Goal: Transaction & Acquisition: Purchase product/service

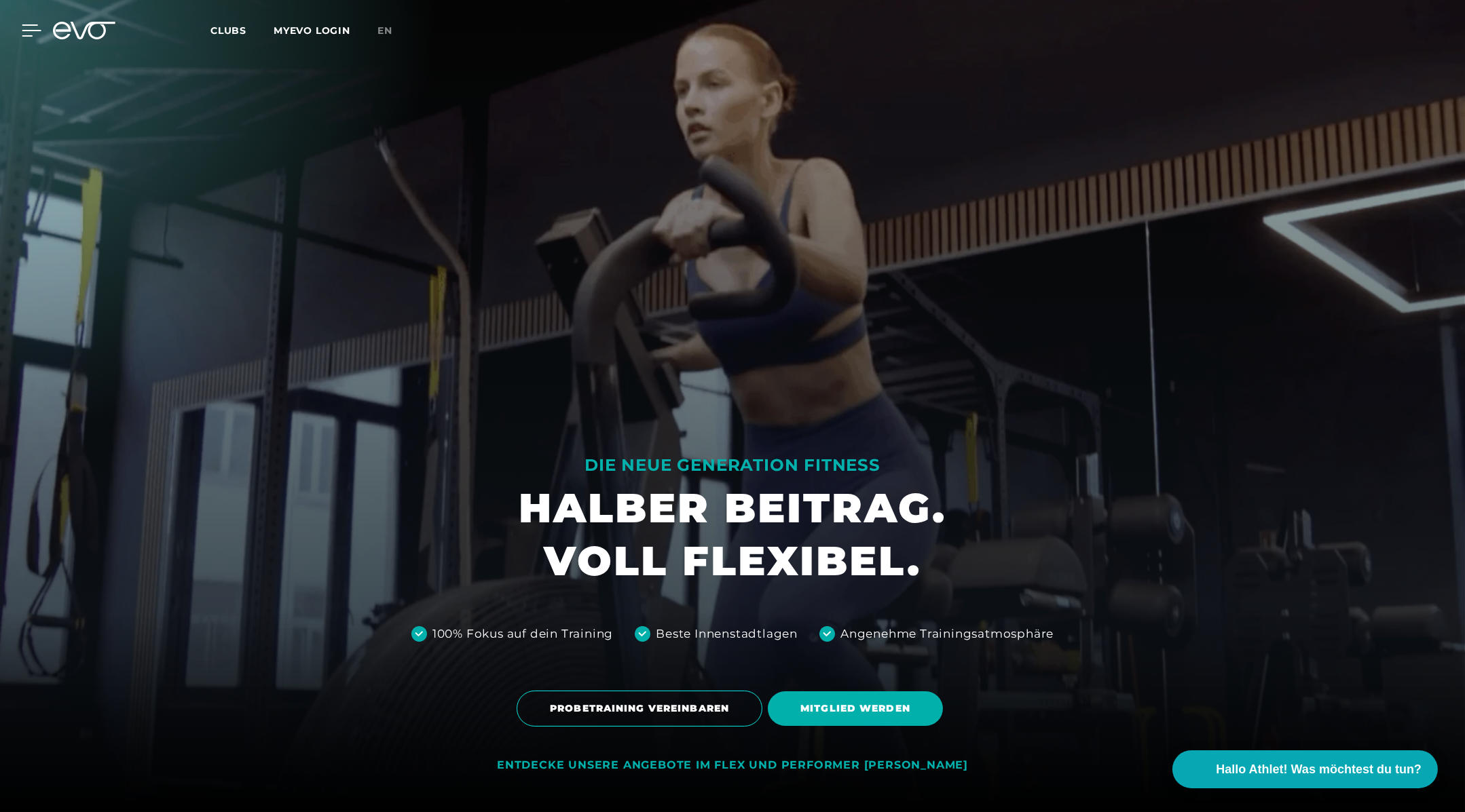
click at [17, 28] on div at bounding box center [21, 30] width 41 height 12
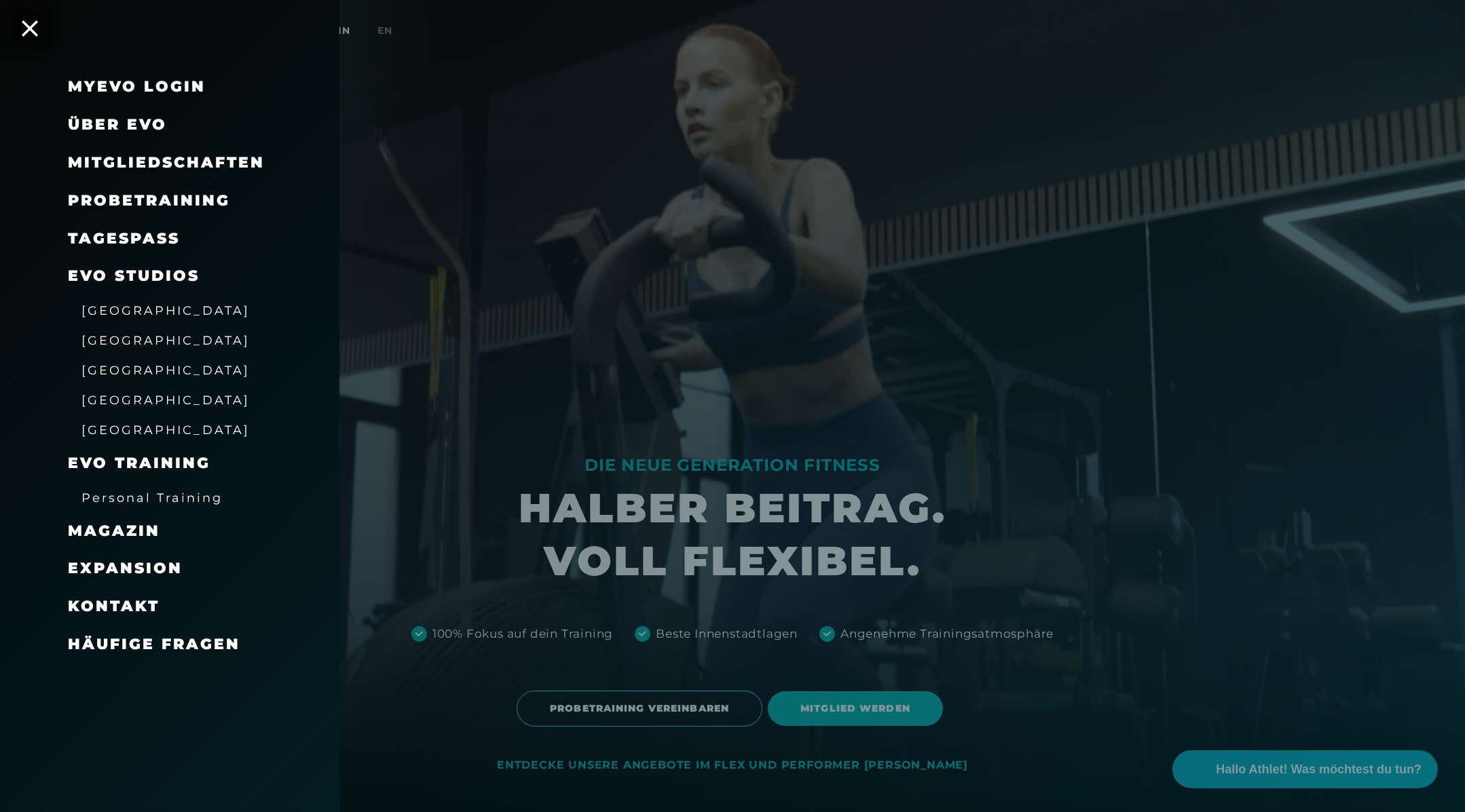
click at [182, 159] on span "Mitgliedschaften" at bounding box center [166, 163] width 197 height 18
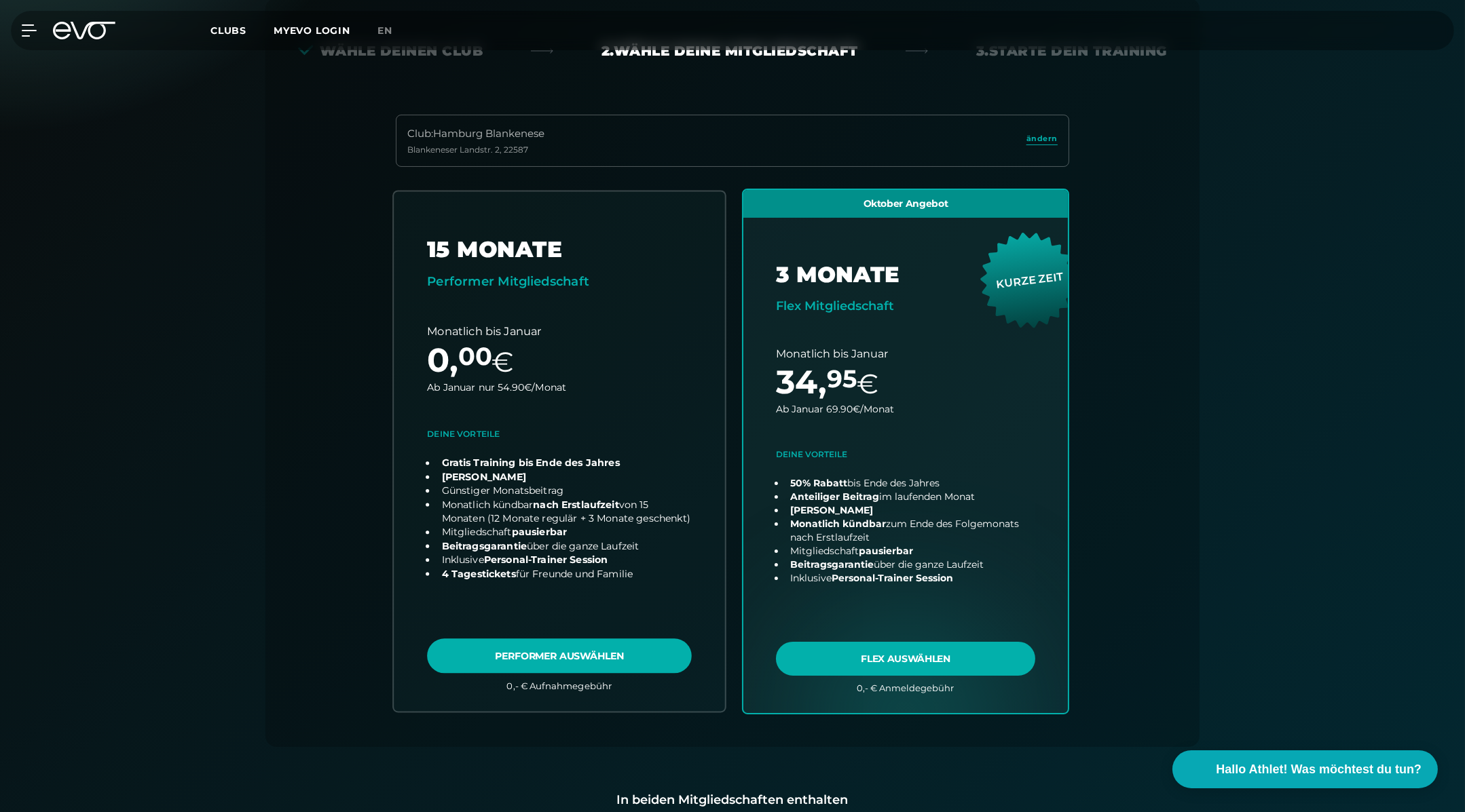
scroll to position [310, 0]
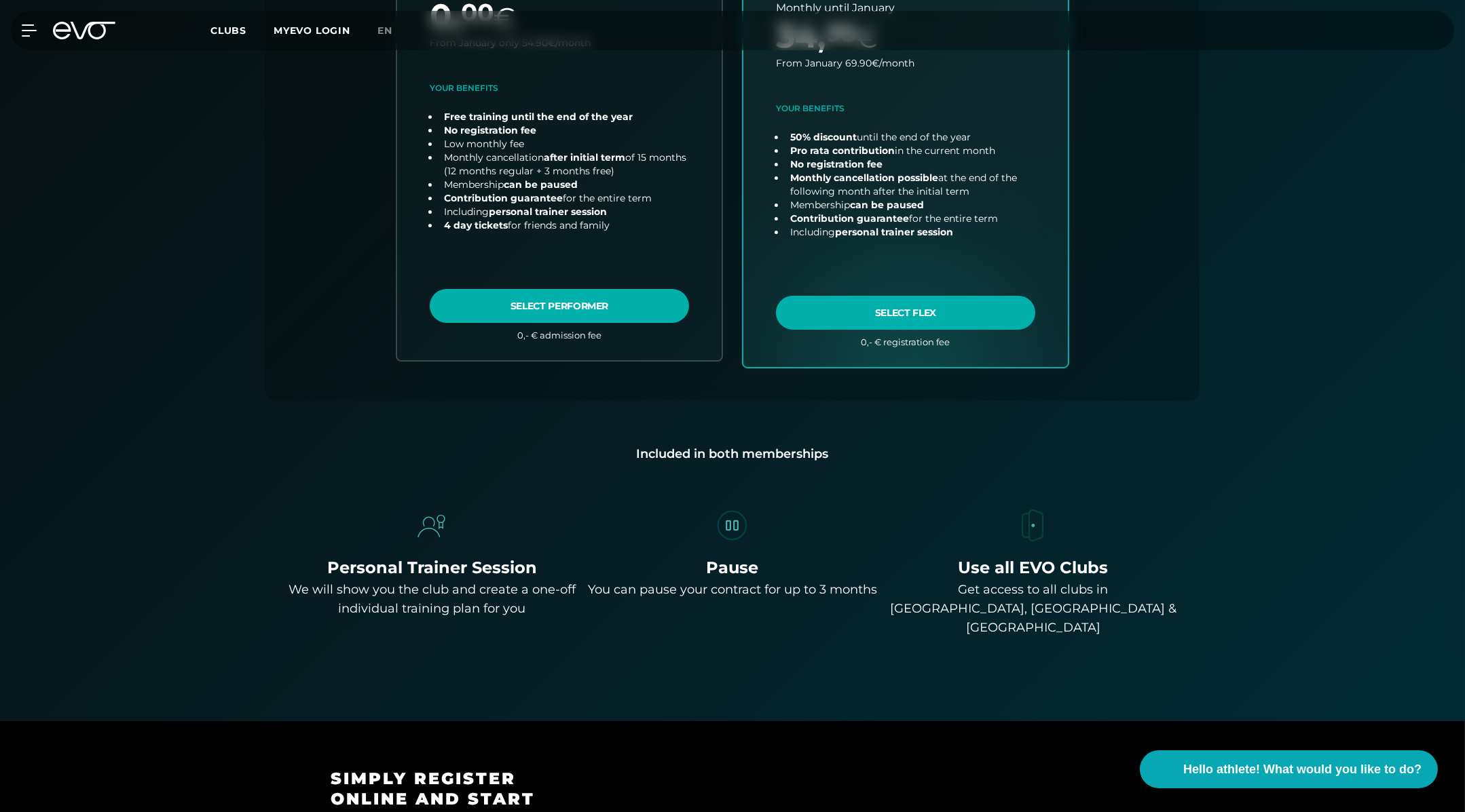
scroll to position [684, 0]
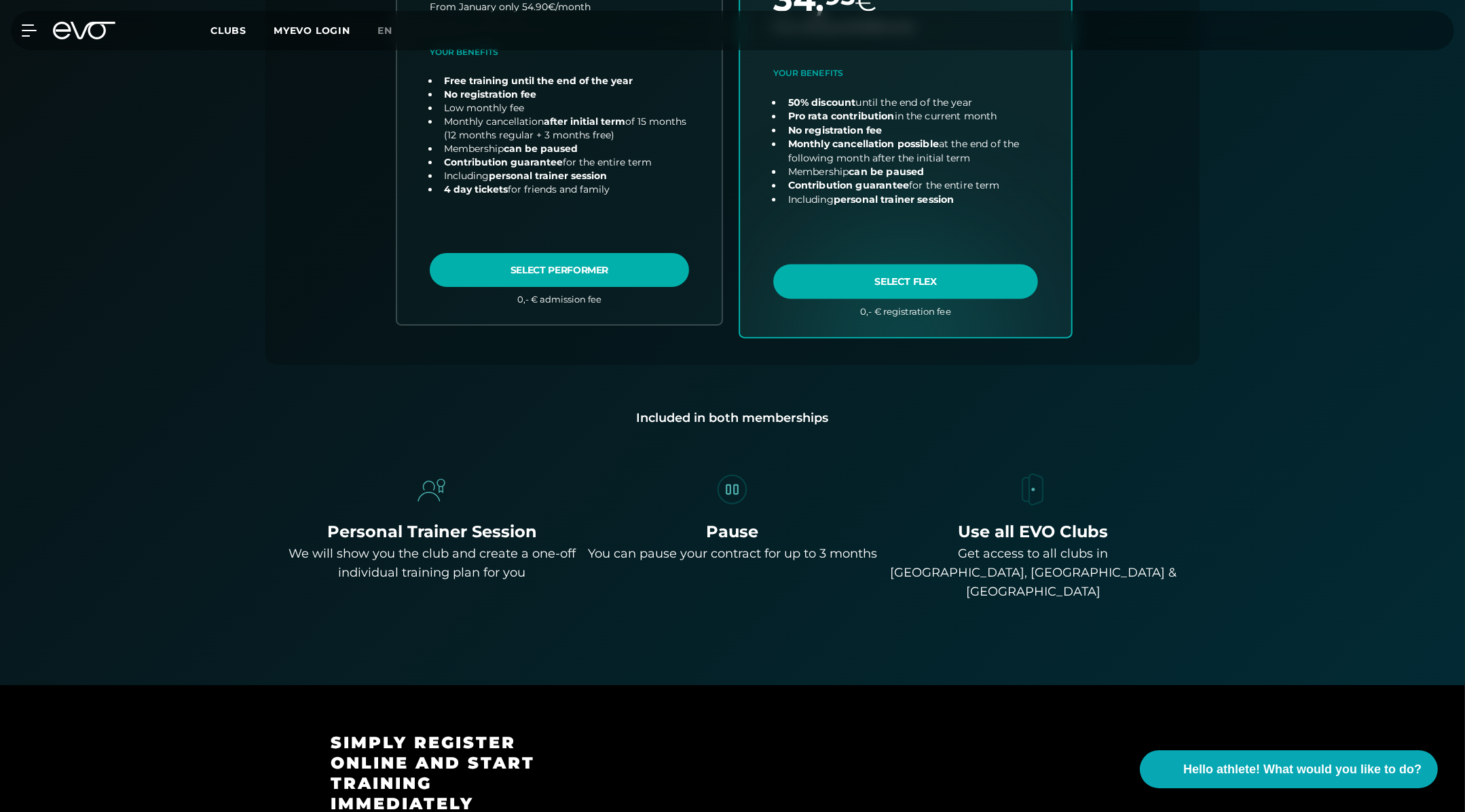
click at [833, 252] on link "choose plan" at bounding box center [906, 69] width 332 height 534
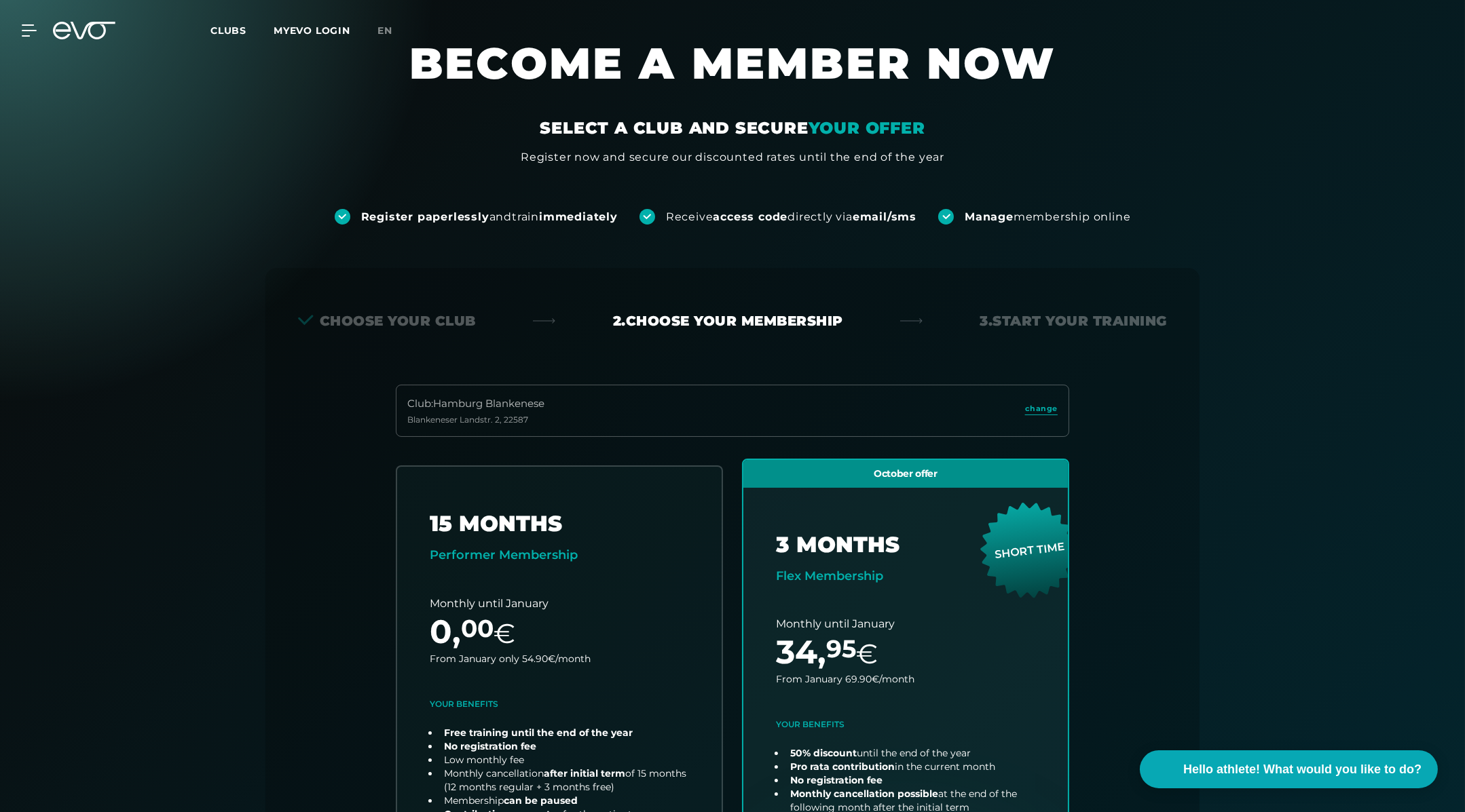
scroll to position [49, 0]
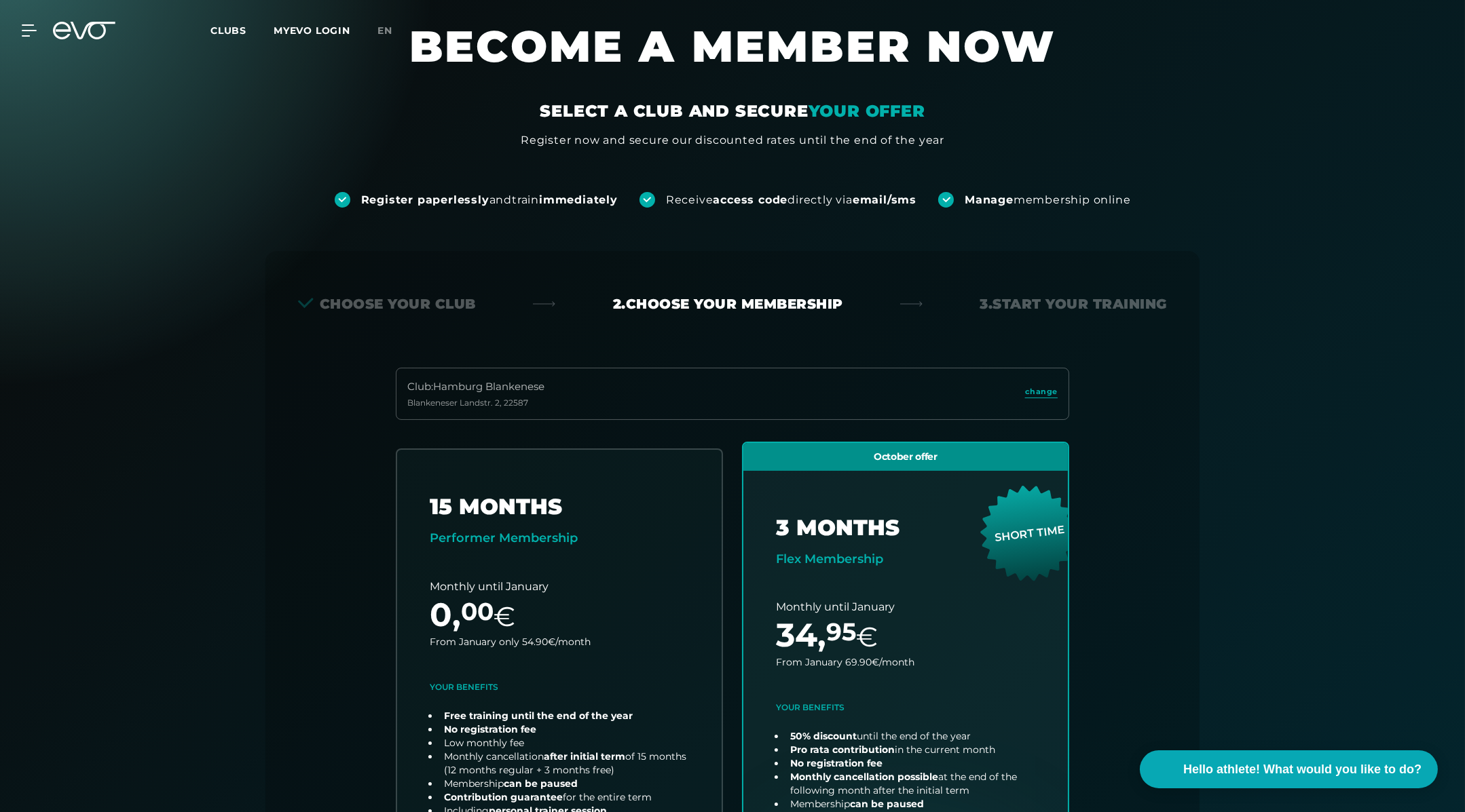
click at [41, 32] on div "MyEVO Login About EVO Memberships Trial training DAY PASS EVO Studios Dusseldor…" at bounding box center [20, 30] width 47 height 12
click at [17, 28] on div at bounding box center [21, 30] width 41 height 12
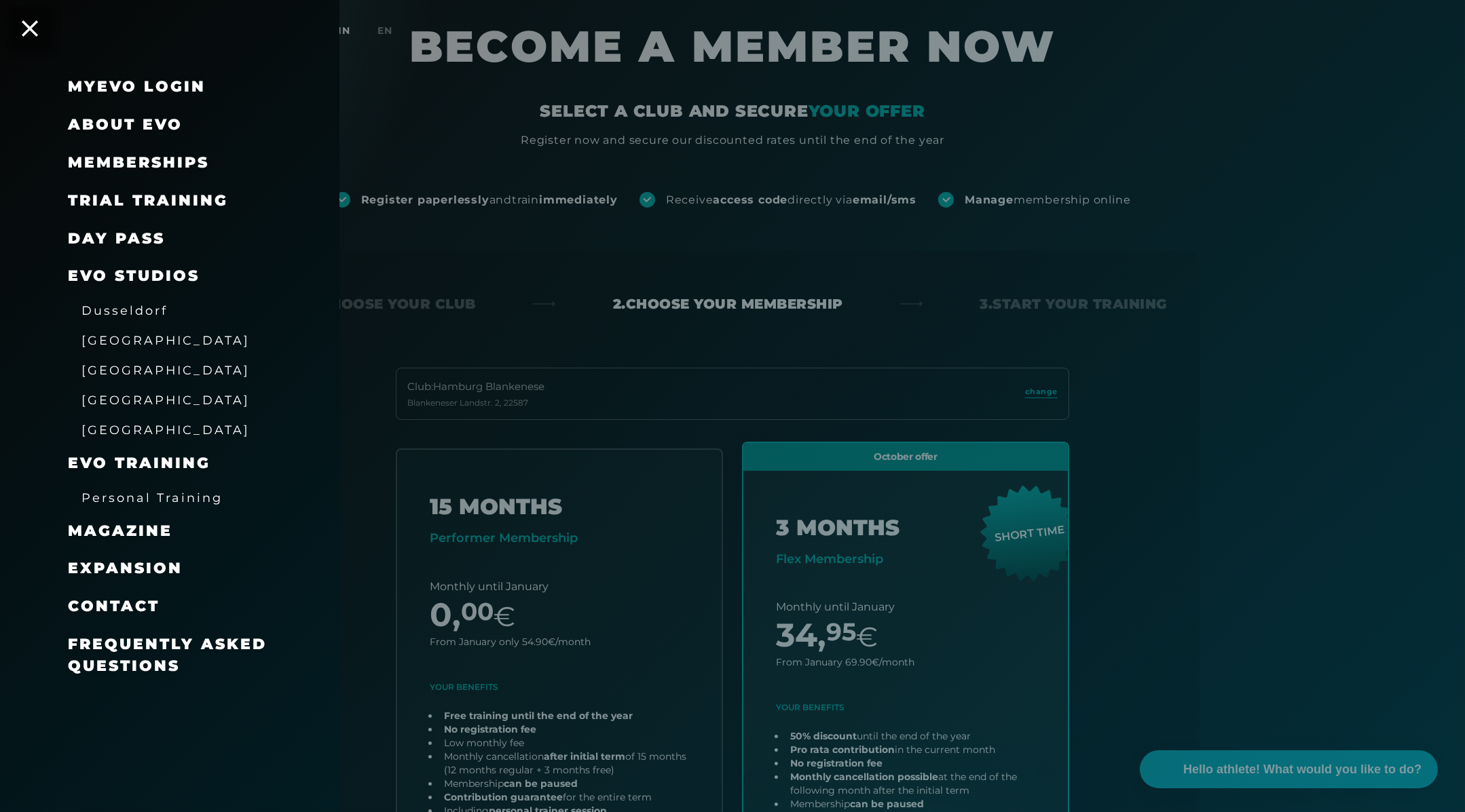
click at [151, 467] on font "EVO Training" at bounding box center [139, 463] width 142 height 18
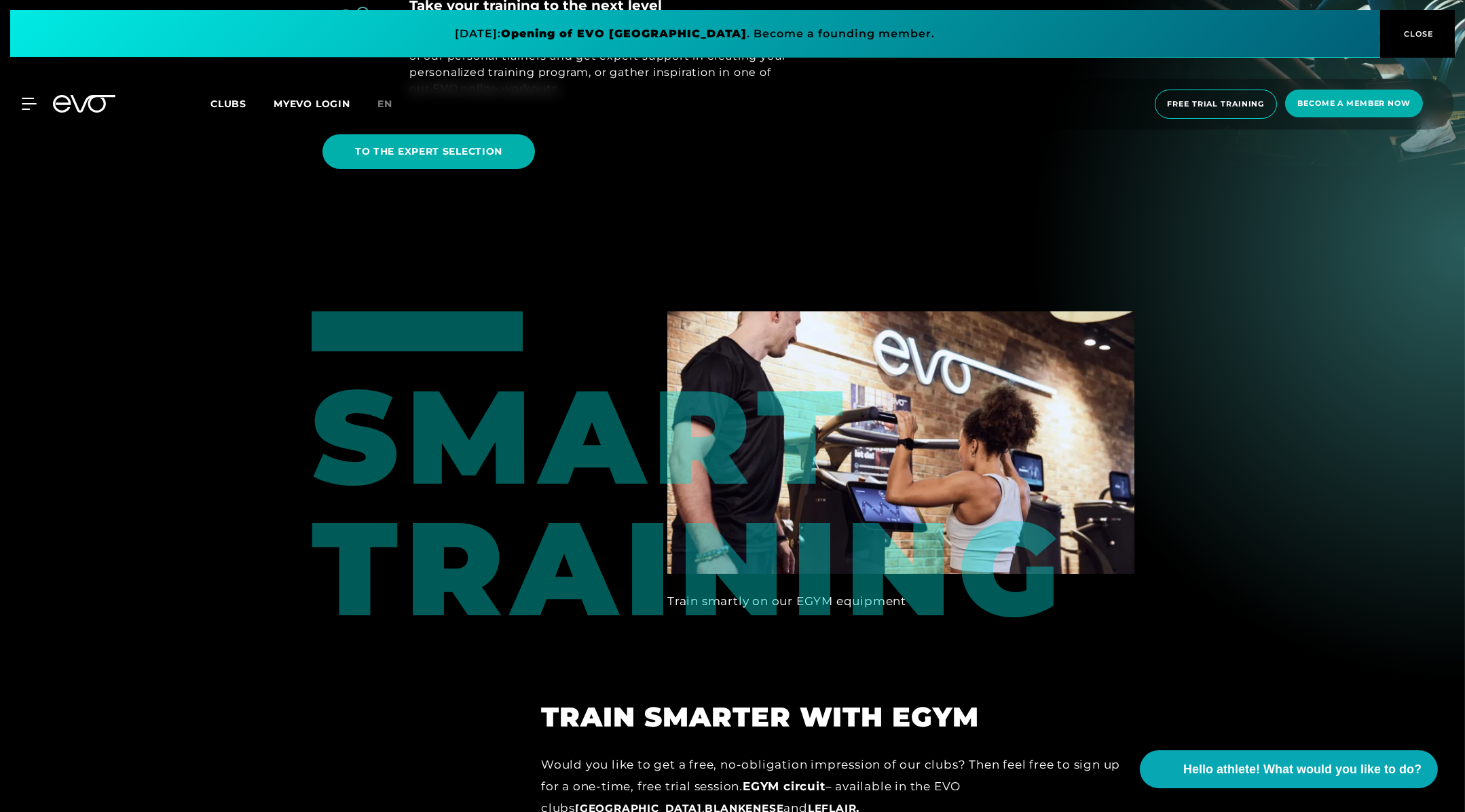
scroll to position [1071, 0]
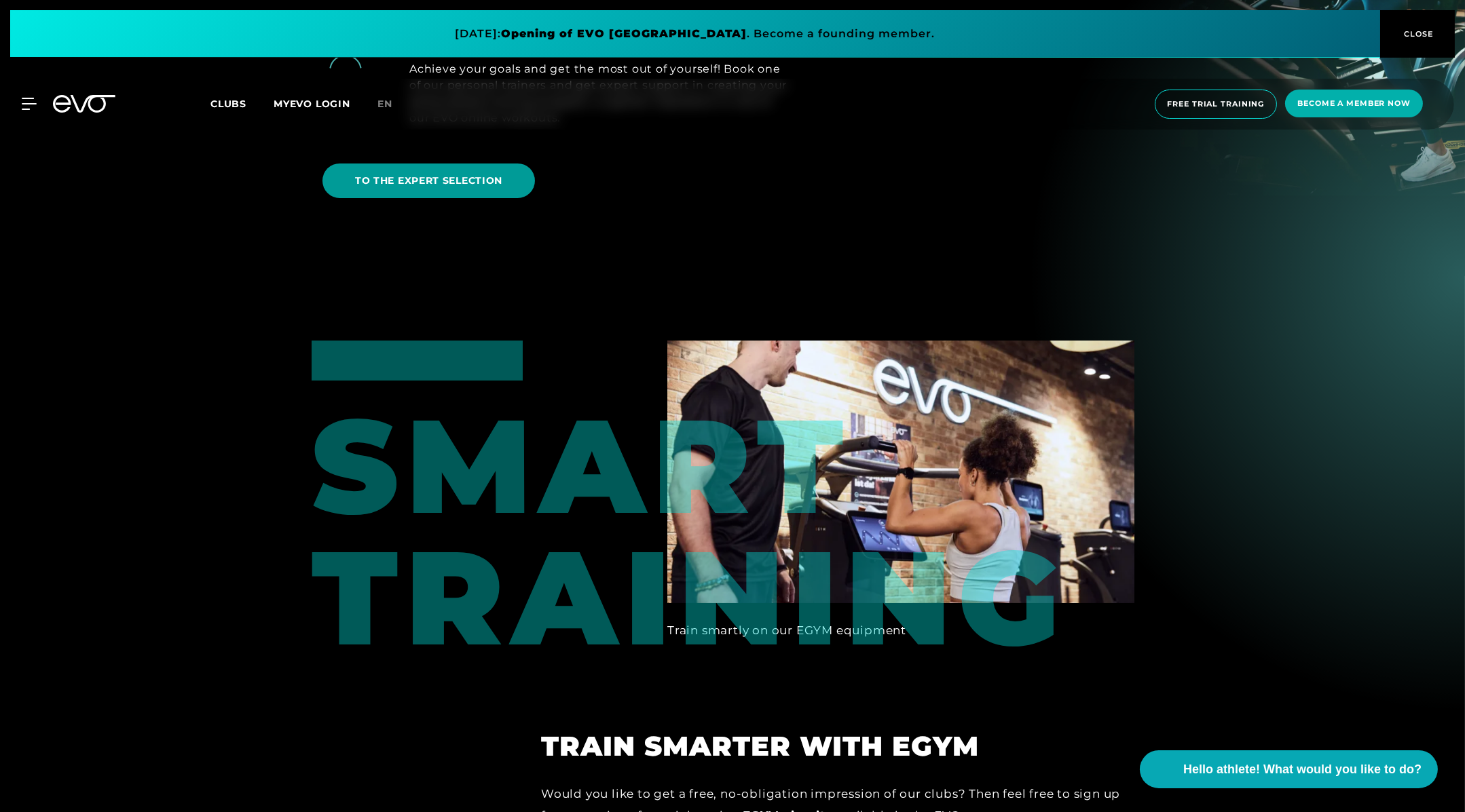
click at [458, 193] on span "TO THE EXPERT SELECTION" at bounding box center [429, 181] width 213 height 35
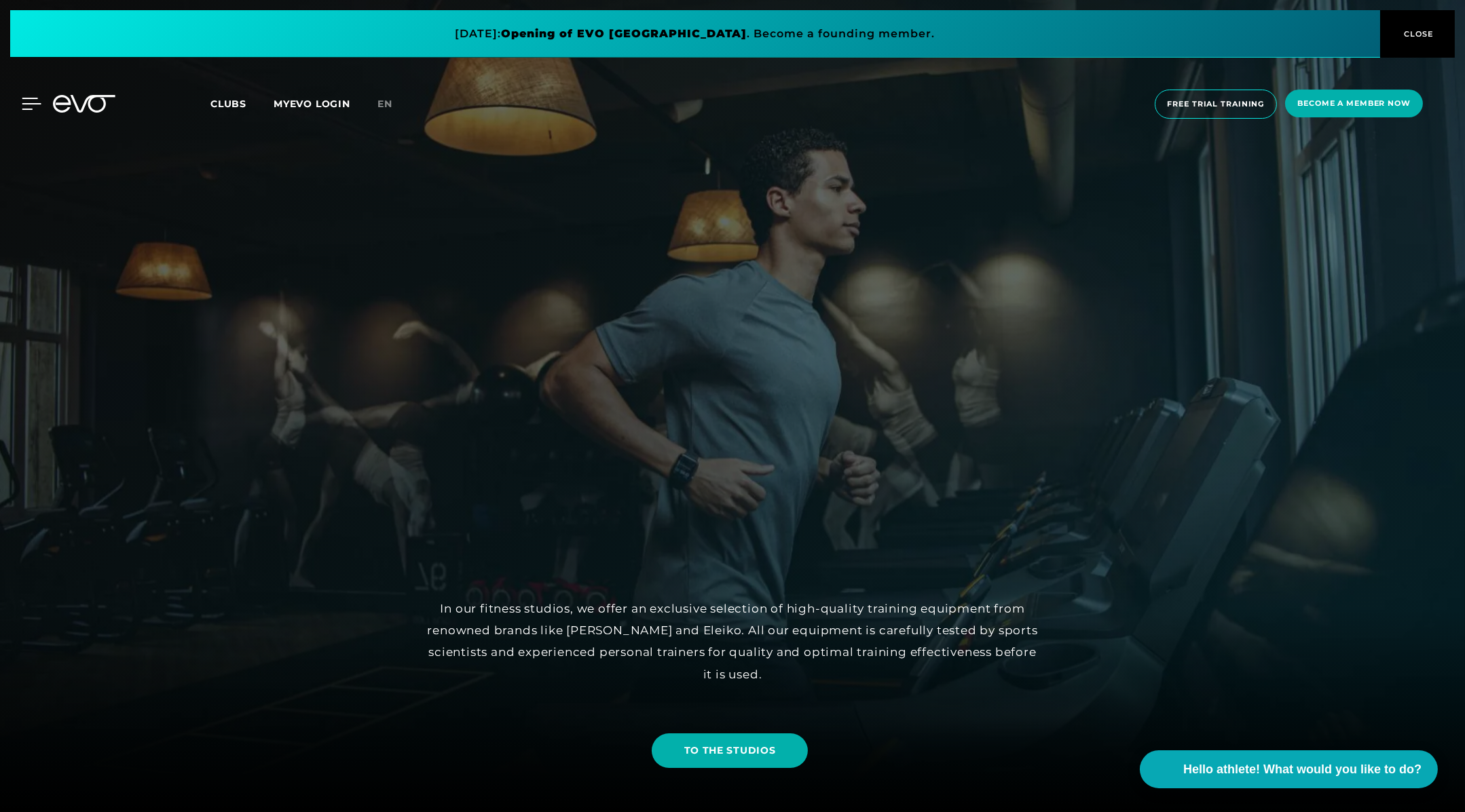
click at [26, 99] on icon at bounding box center [32, 104] width 19 height 11
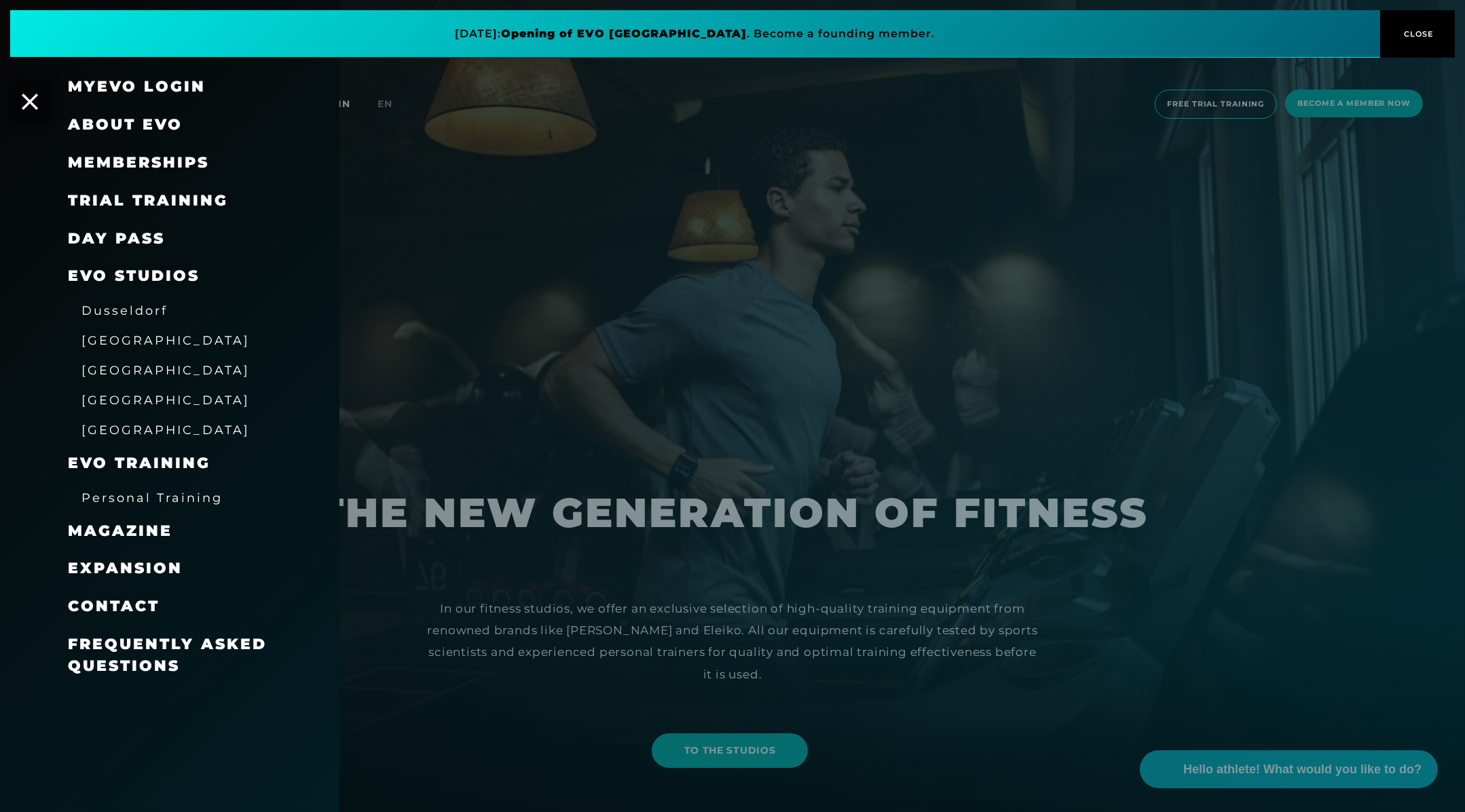
click at [153, 500] on font "Personal Training" at bounding box center [151, 497] width 141 height 14
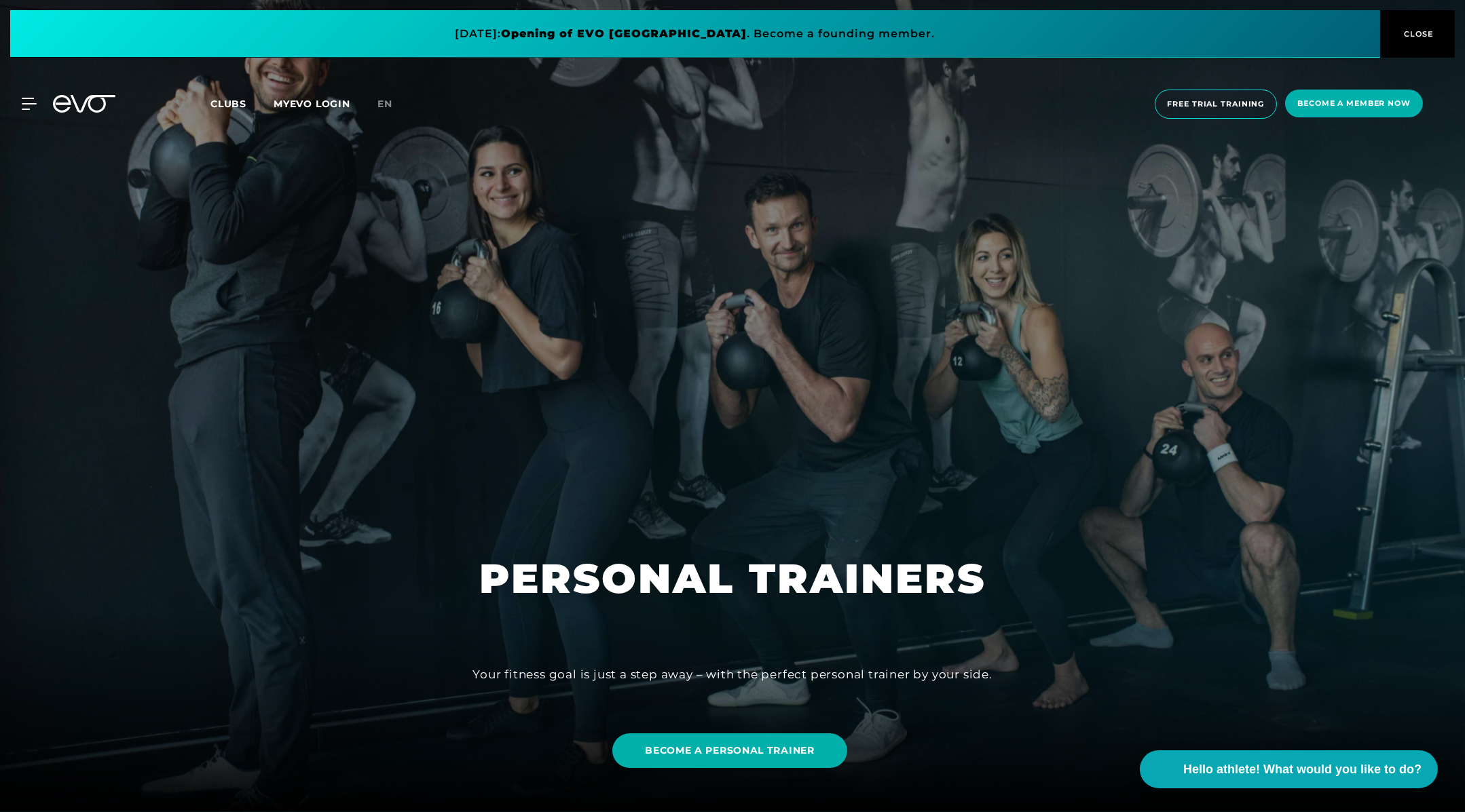
click at [26, 93] on div "MyEVO Login About EVO Memberships Trial training DAY PASS EVO Studios [GEOGRAPH…" at bounding box center [732, 105] width 1460 height 51
click at [25, 107] on icon at bounding box center [32, 104] width 20 height 12
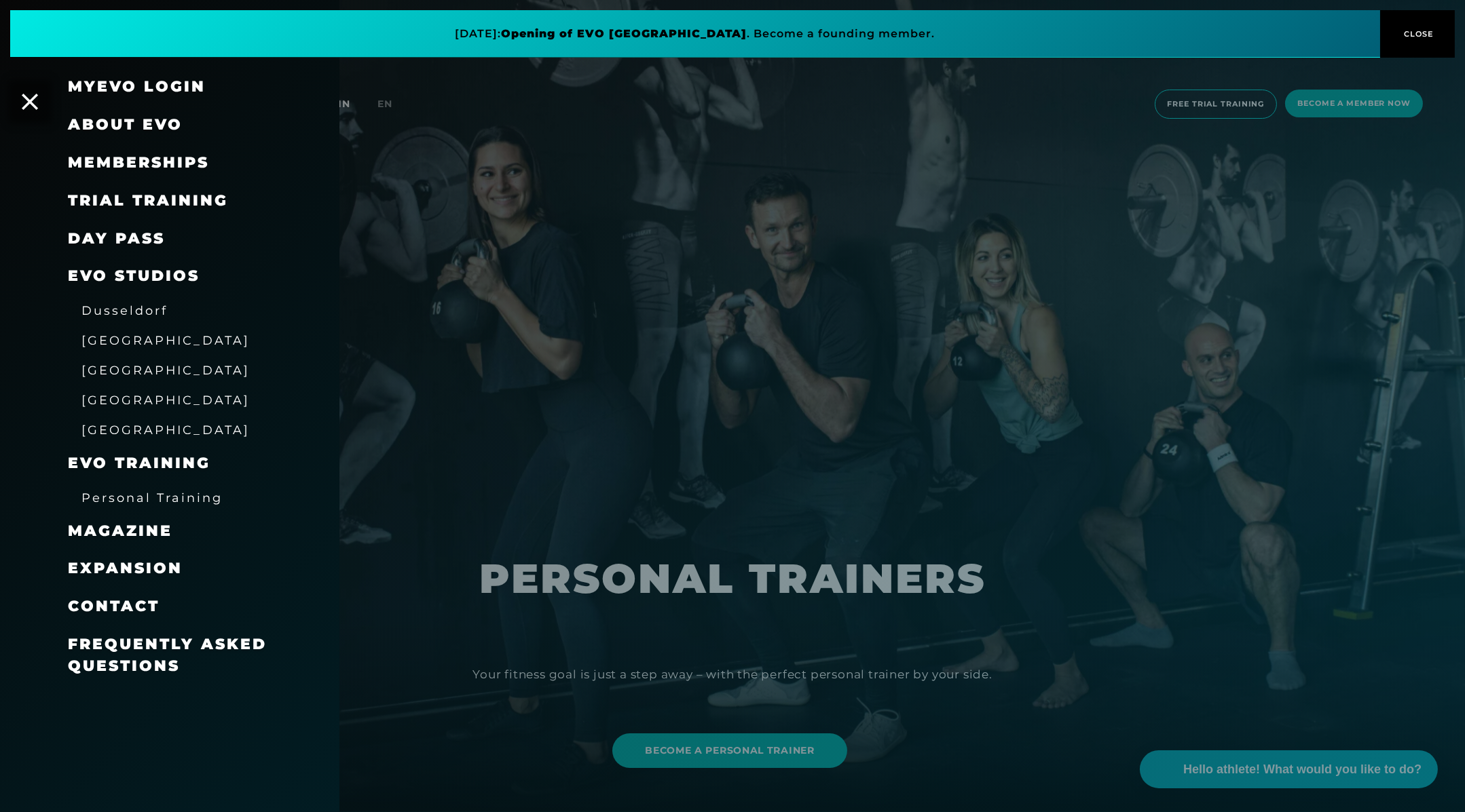
click at [113, 161] on font "Memberships" at bounding box center [138, 163] width 141 height 18
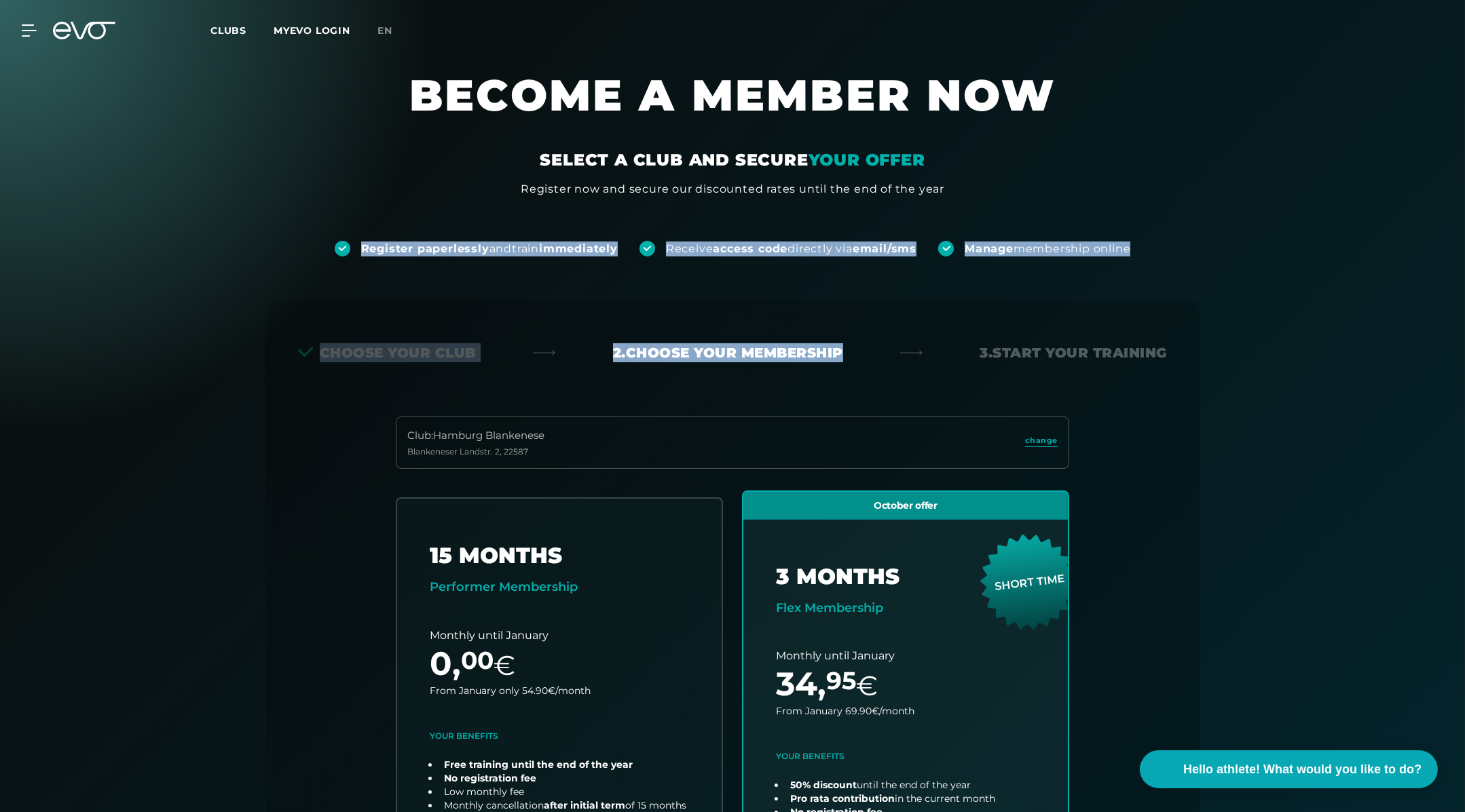
drag, startPoint x: 302, startPoint y: 238, endPoint x: 1176, endPoint y: 268, distance: 874.5
click at [1176, 269] on div "Register paperlessly and train immediately Receive access code directly via ema…" at bounding box center [732, 763] width 1465 height 1131
copy div "Register paperlessly and train immediately Receive access code directly via ema…"
click at [1176, 268] on div "Choose your club 2. Choose your membership 3. Start your training Club : Hambur…" at bounding box center [732, 793] width 977 height 1073
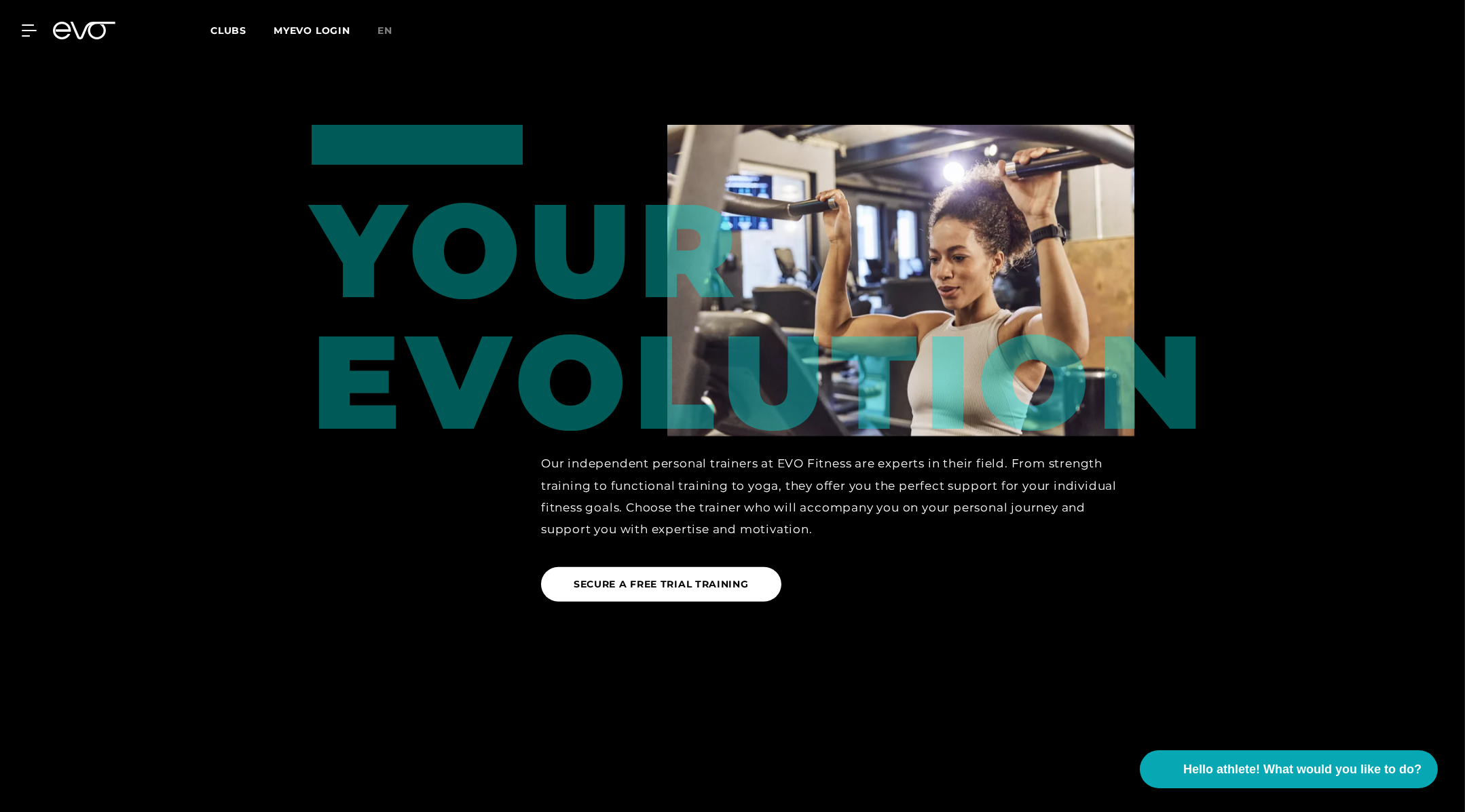
scroll to position [1812, 0]
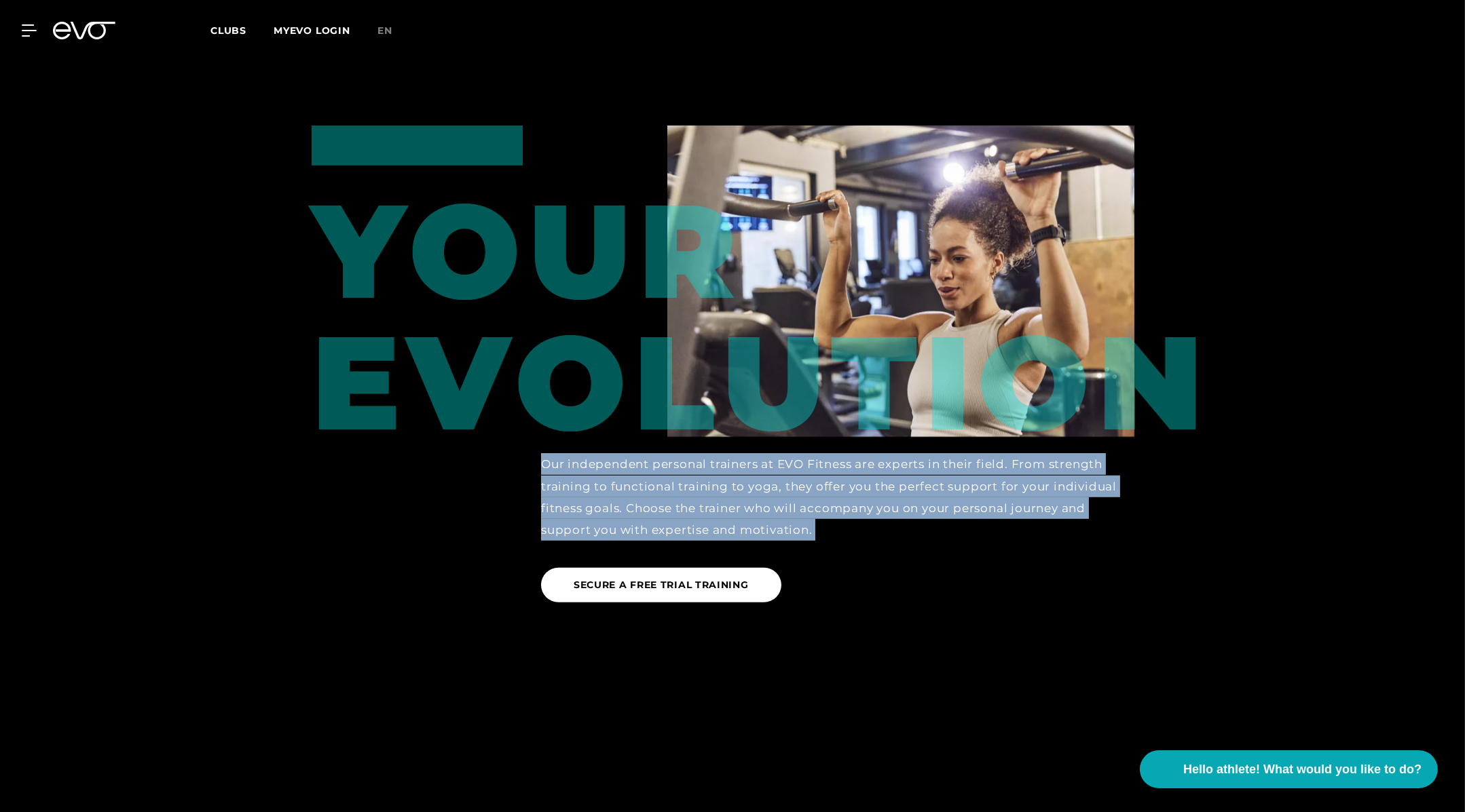
drag, startPoint x: 540, startPoint y: 444, endPoint x: 846, endPoint y: 522, distance: 315.8
click at [846, 522] on div "Our independent personal trainers at EVO Fitness are experts in their field. Fr…" at bounding box center [838, 524] width 632 height 175
click at [846, 523] on div "Our independent personal trainers at EVO Fitness are experts in their field. Fr…" at bounding box center [838, 524] width 632 height 175
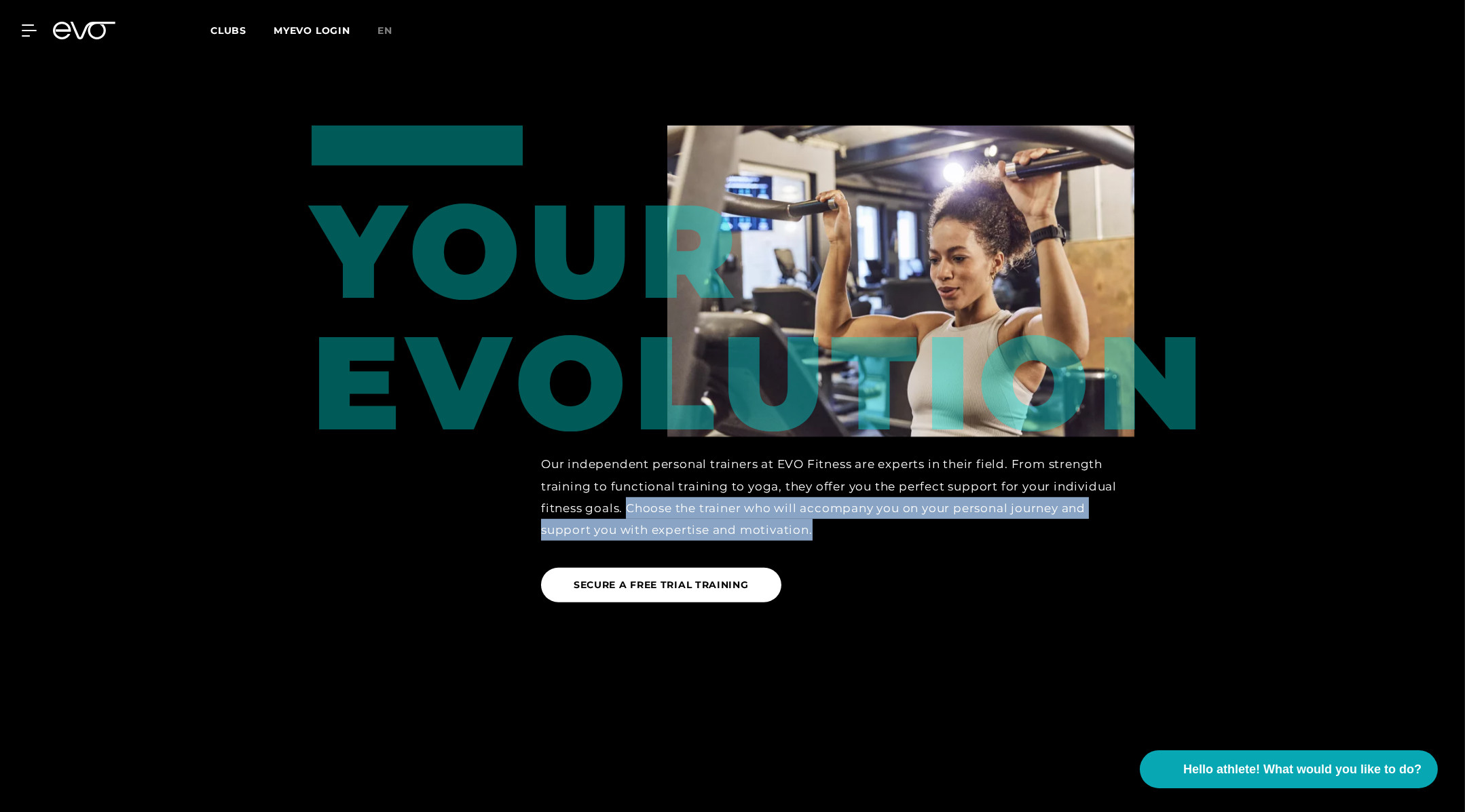
drag, startPoint x: 633, startPoint y: 488, endPoint x: 826, endPoint y: 506, distance: 193.8
click at [827, 506] on div "Our independent personal trainers at EVO Fitness are experts in their field. Fr…" at bounding box center [837, 497] width 593 height 87
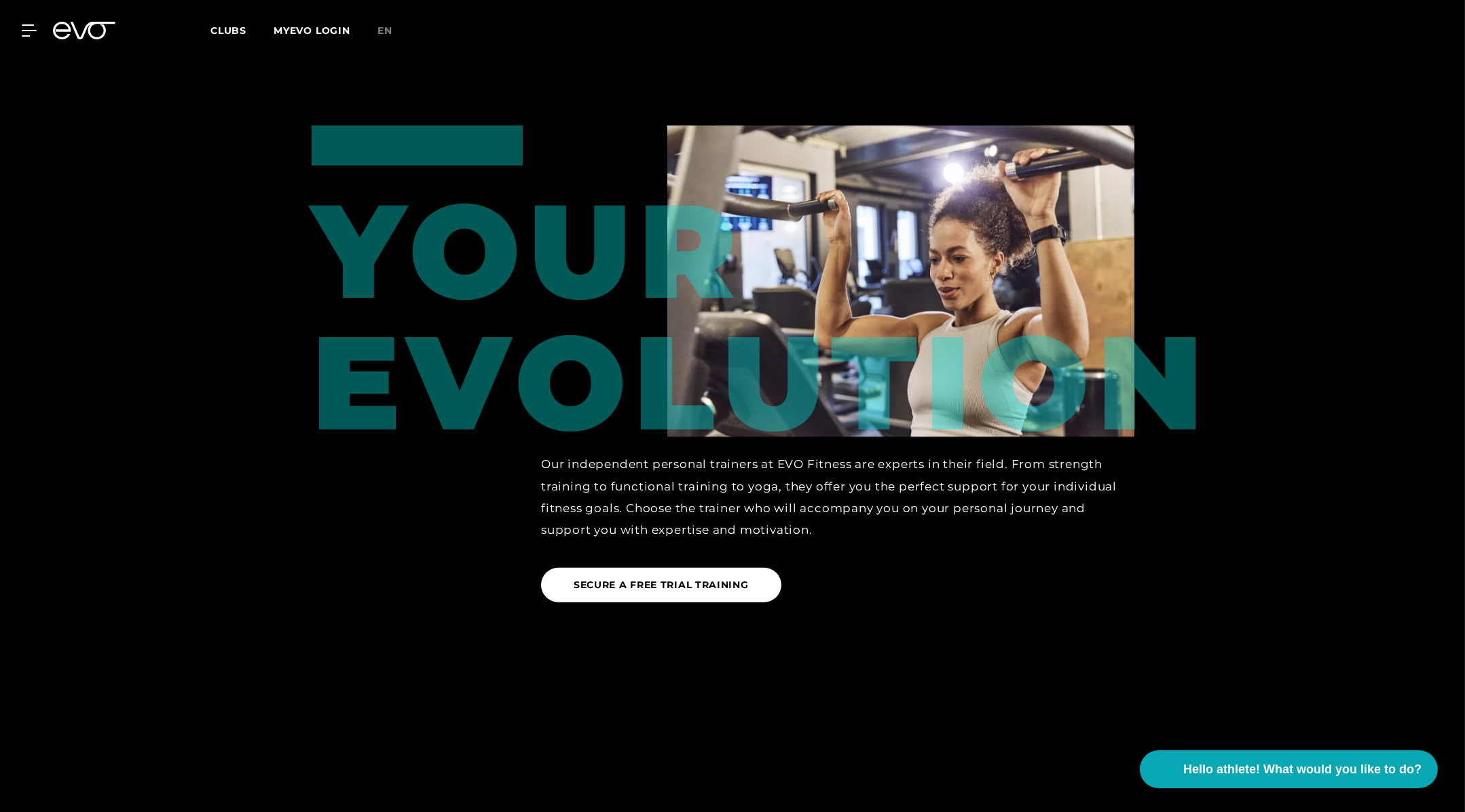
click at [1015, 469] on font "Our independent personal trainers at EVO Fitness are experts in their field. Fr…" at bounding box center [829, 496] width 576 height 79
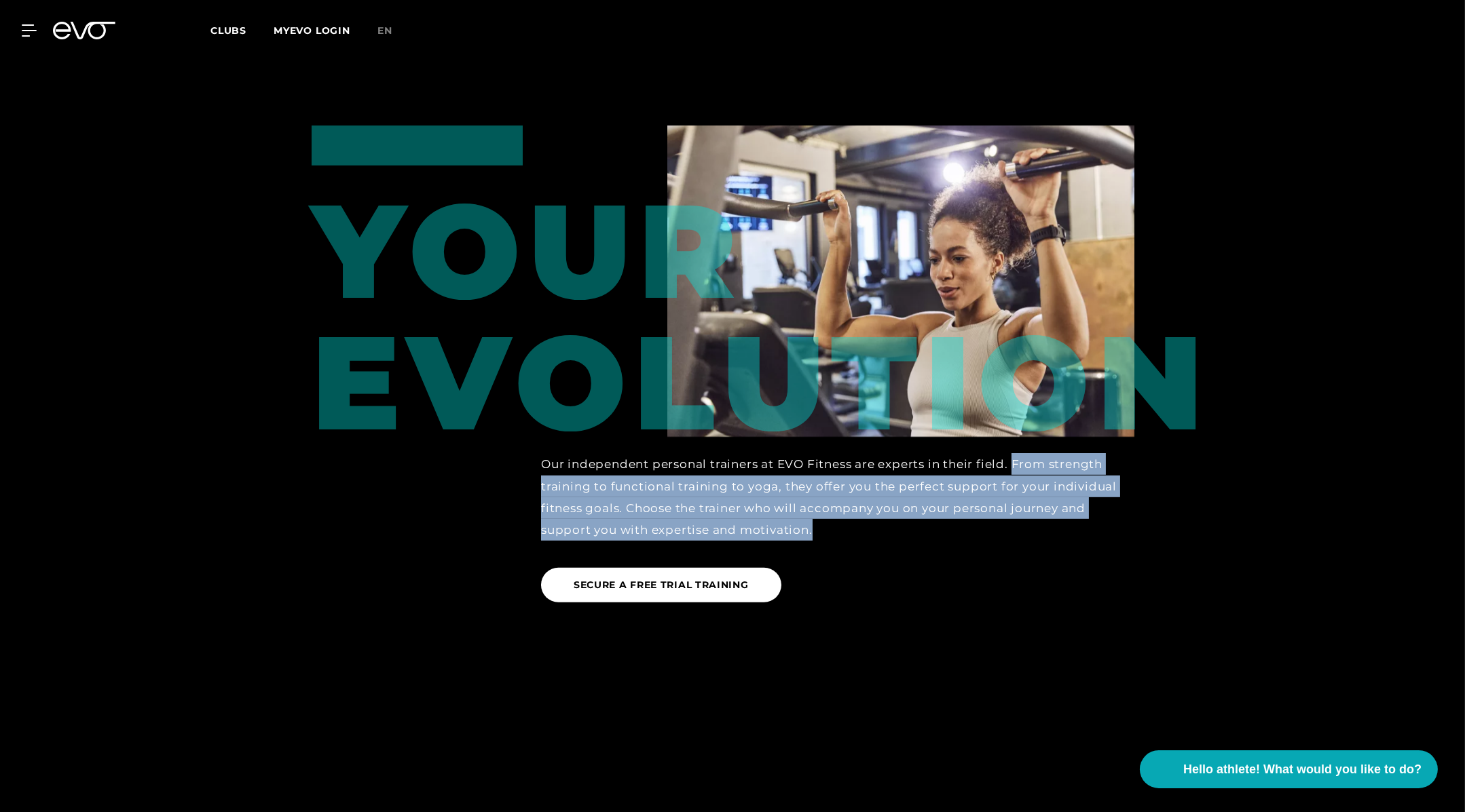
drag, startPoint x: 1015, startPoint y: 446, endPoint x: 1020, endPoint y: 516, distance: 70.2
click at [1020, 516] on div "Our independent personal trainers at EVO Fitness are experts in their field. Fr…" at bounding box center [837, 497] width 593 height 87
copy font "From strength training to functional training to yoga, they offer you the perfe…"
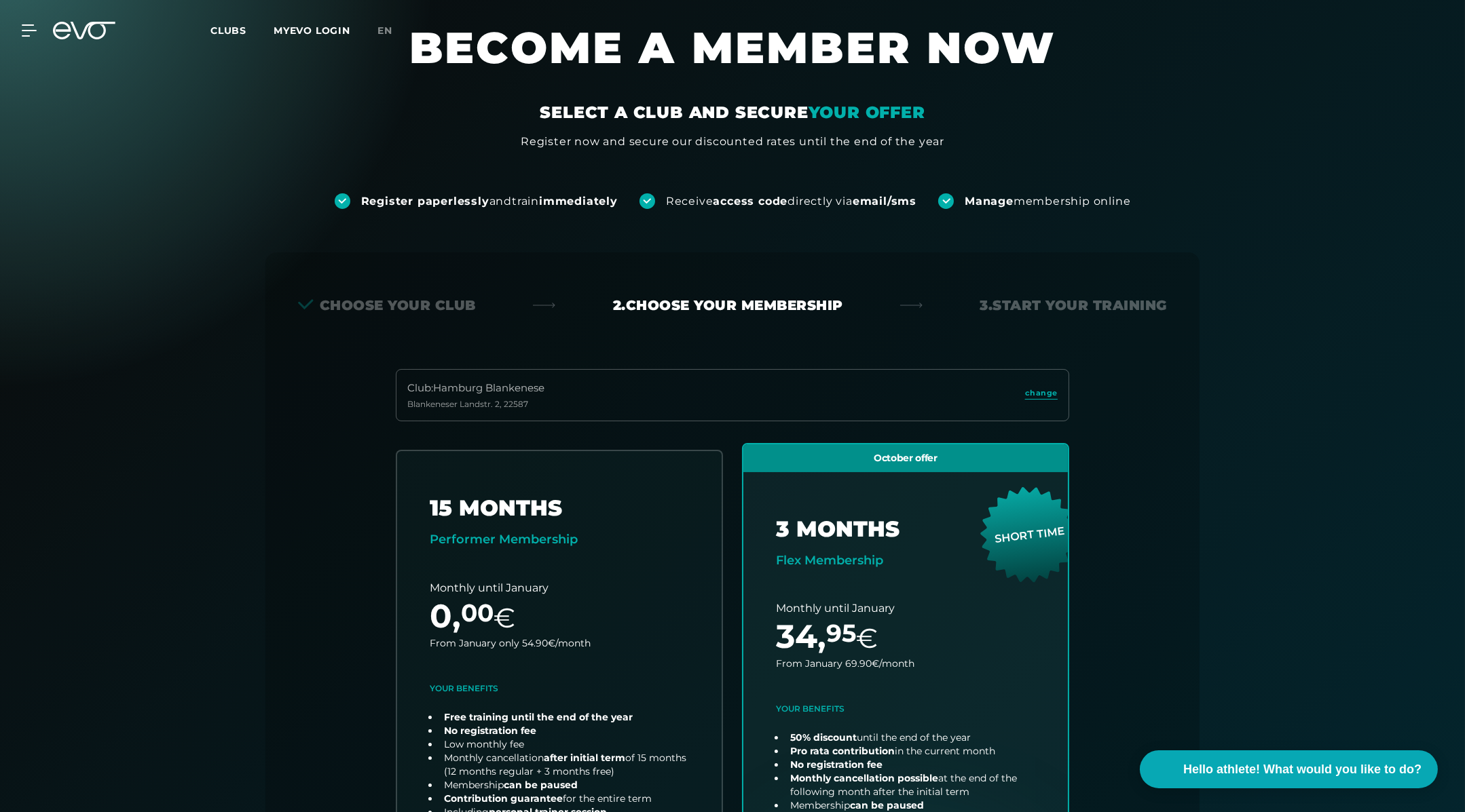
scroll to position [0, 0]
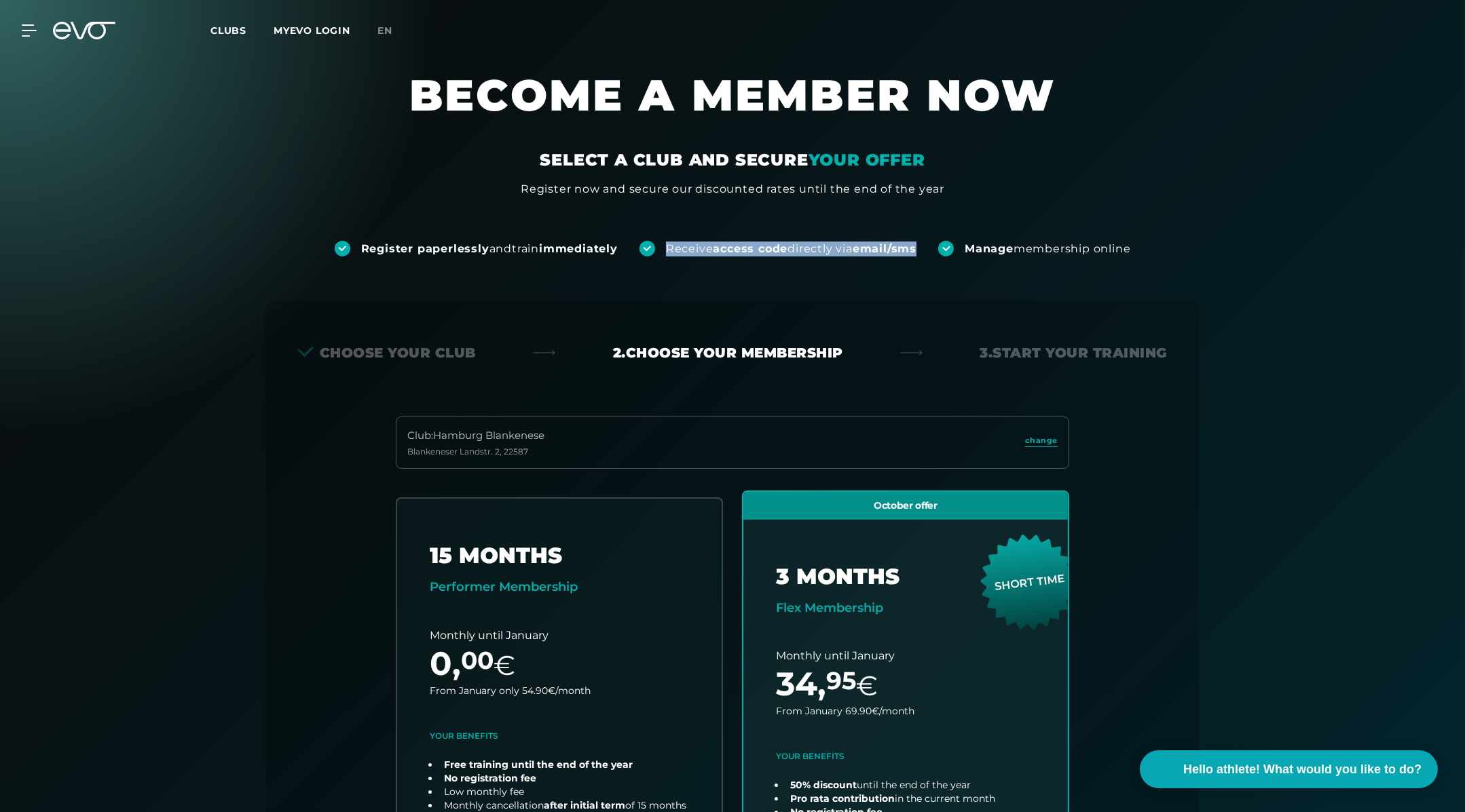
drag, startPoint x: 665, startPoint y: 247, endPoint x: 938, endPoint y: 247, distance: 273.0
click at [938, 247] on div "Register paperlessly and train immediately Receive access code directly via ema…" at bounding box center [732, 249] width 797 height 16
copy div "Receive access code directly via email/sms"
drag, startPoint x: 973, startPoint y: 248, endPoint x: 1304, endPoint y: 246, distance: 331.0
click at [1304, 246] on div "Register paperlessly and train immediately Receive access code directly via ema…" at bounding box center [732, 227] width 1465 height 59
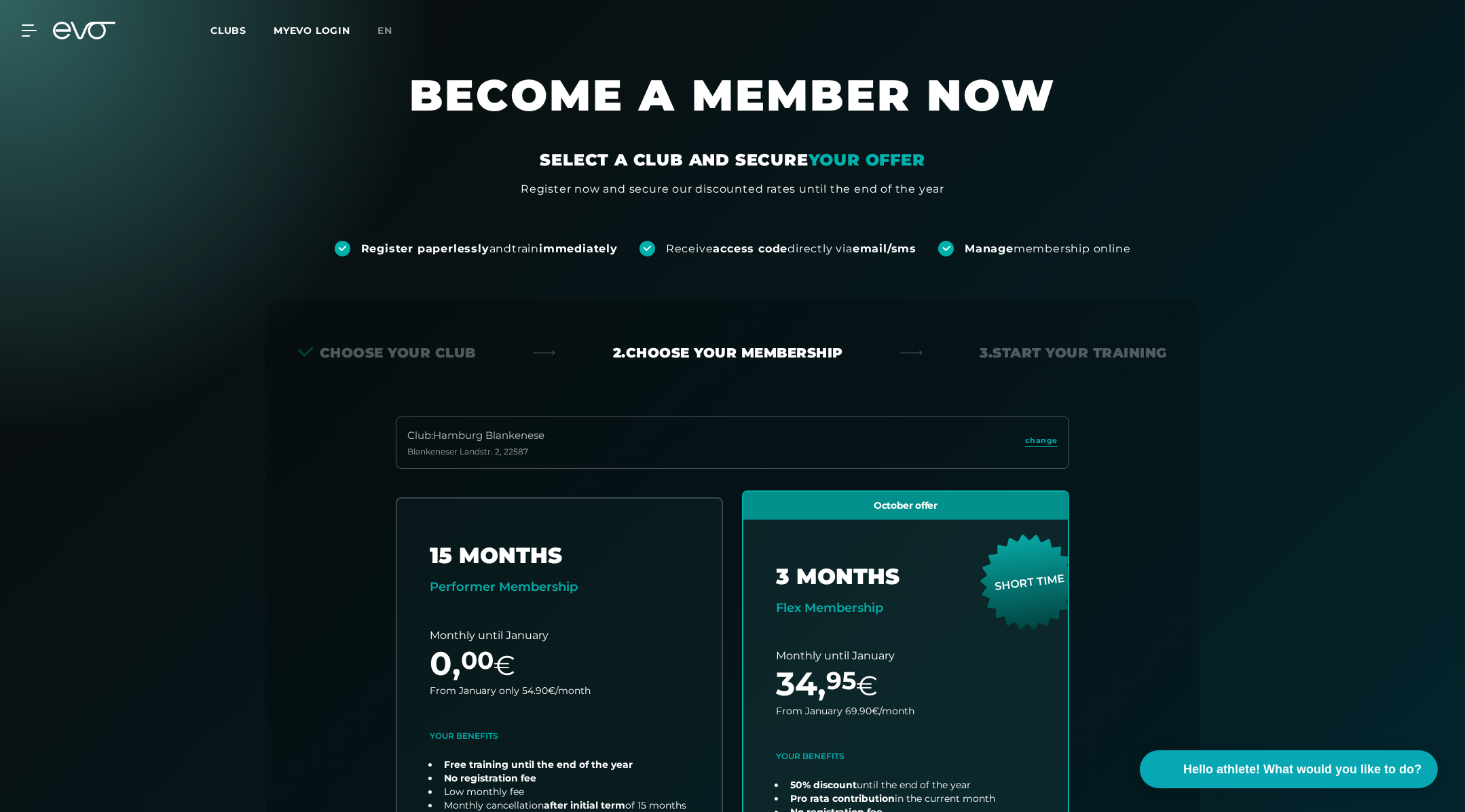
drag, startPoint x: 1148, startPoint y: 243, endPoint x: 972, endPoint y: 243, distance: 176.0
click at [972, 243] on div "Register paperlessly and train immediately Receive access code directly via ema…" at bounding box center [732, 227] width 1465 height 59
copy font "Manage membership online"
click at [23, 30] on icon at bounding box center [32, 30] width 19 height 11
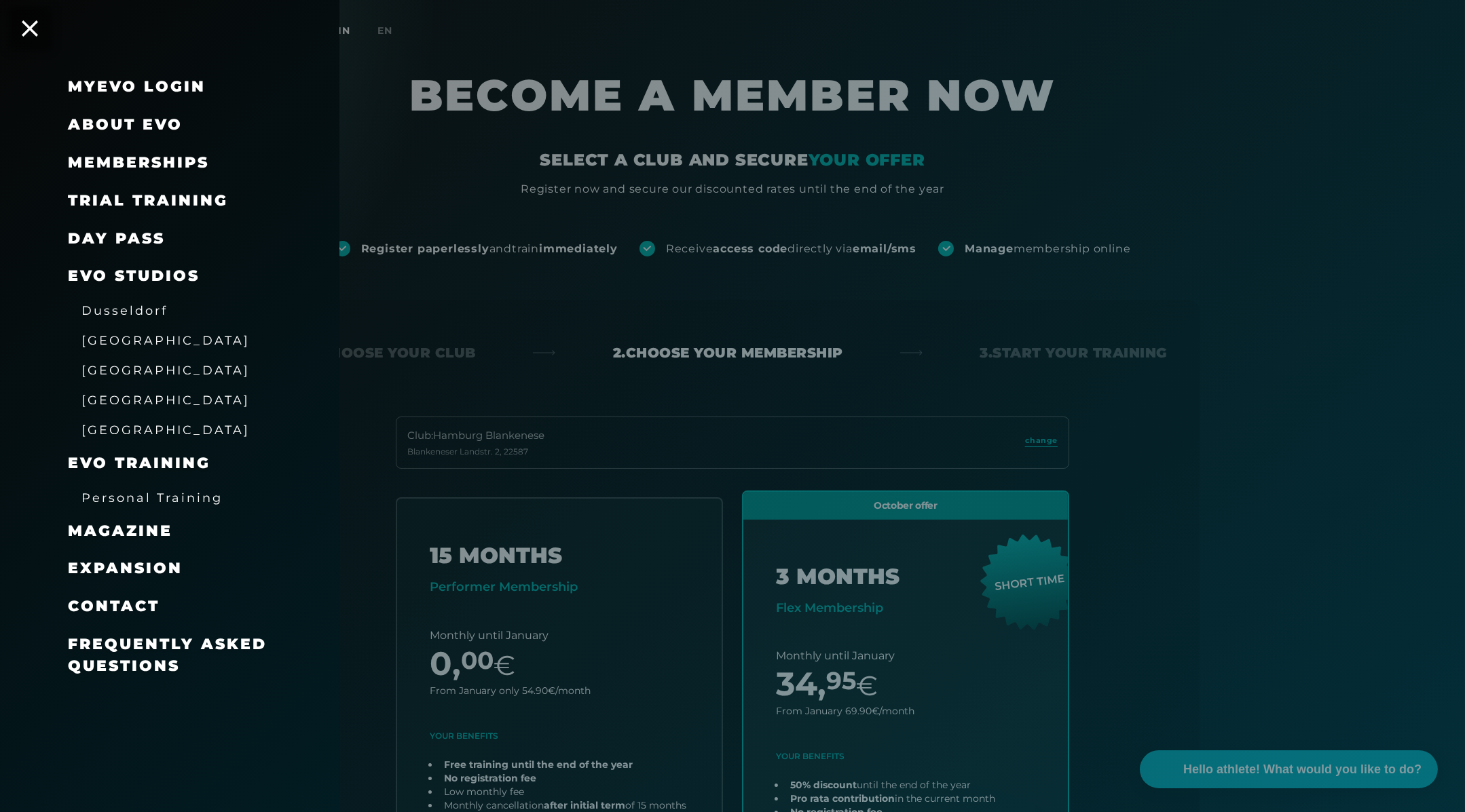
click at [120, 311] on font "Dusseldorf" at bounding box center [124, 310] width 86 height 14
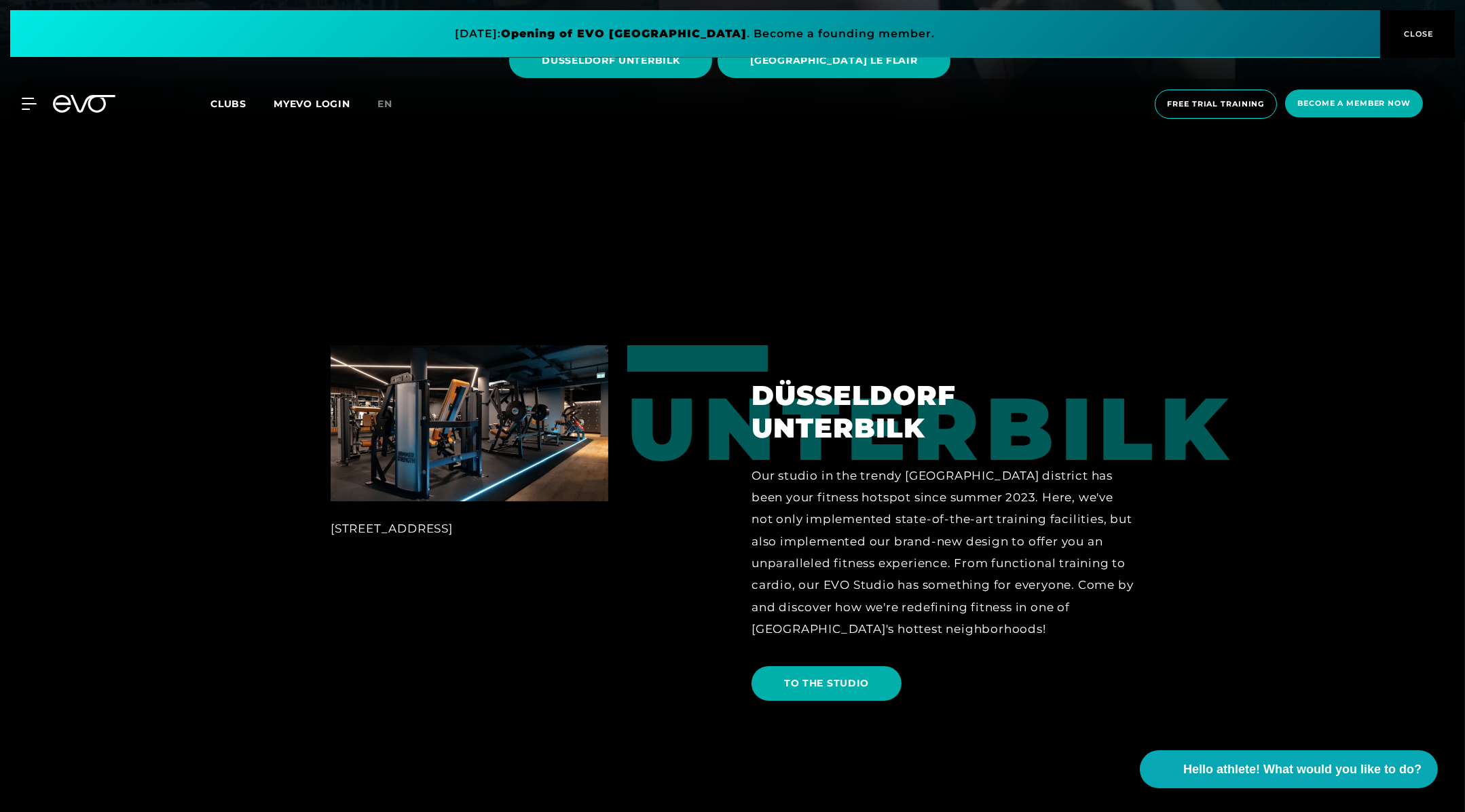
scroll to position [893, 0]
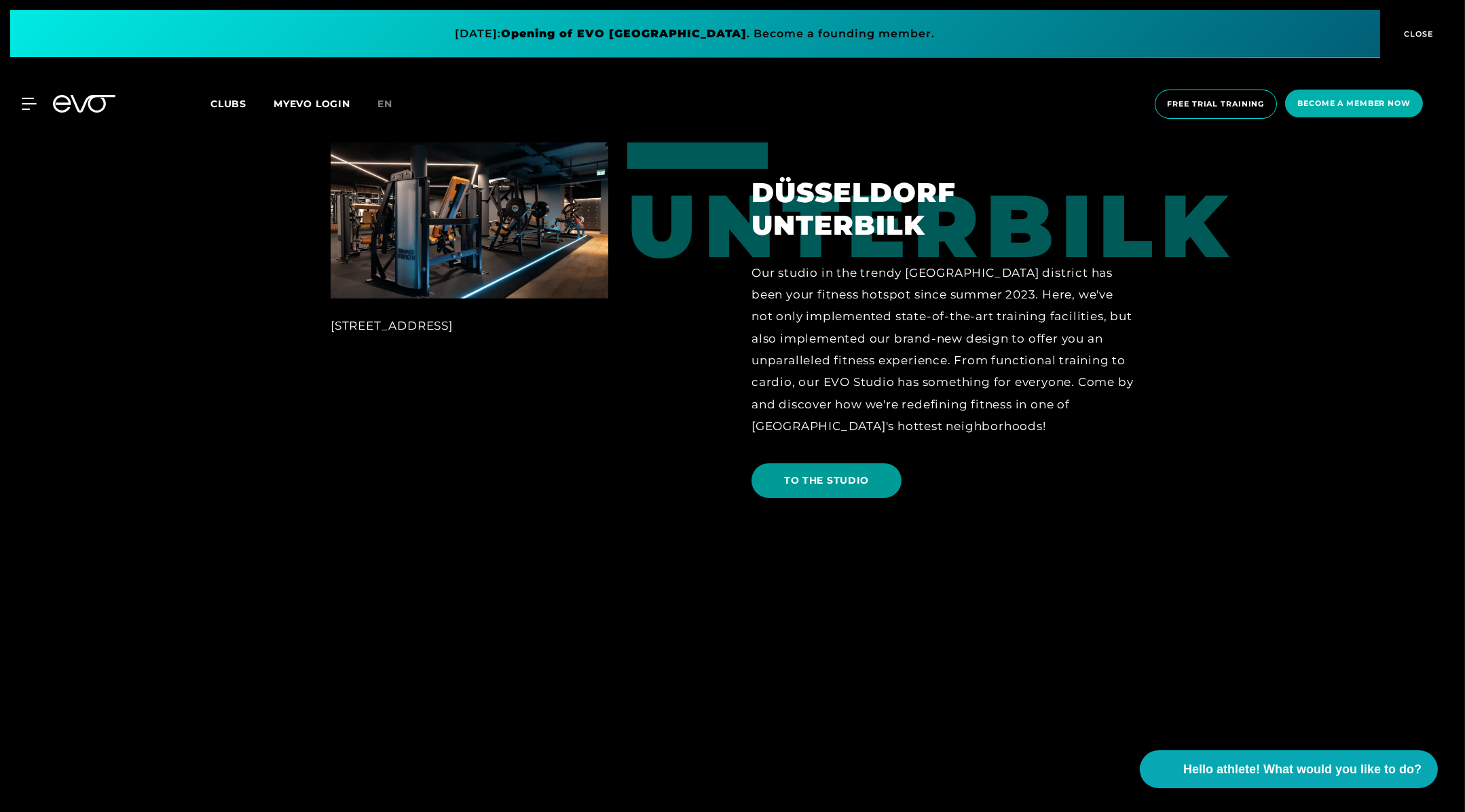
click at [833, 479] on font "TO THE STUDIO" at bounding box center [827, 481] width 85 height 12
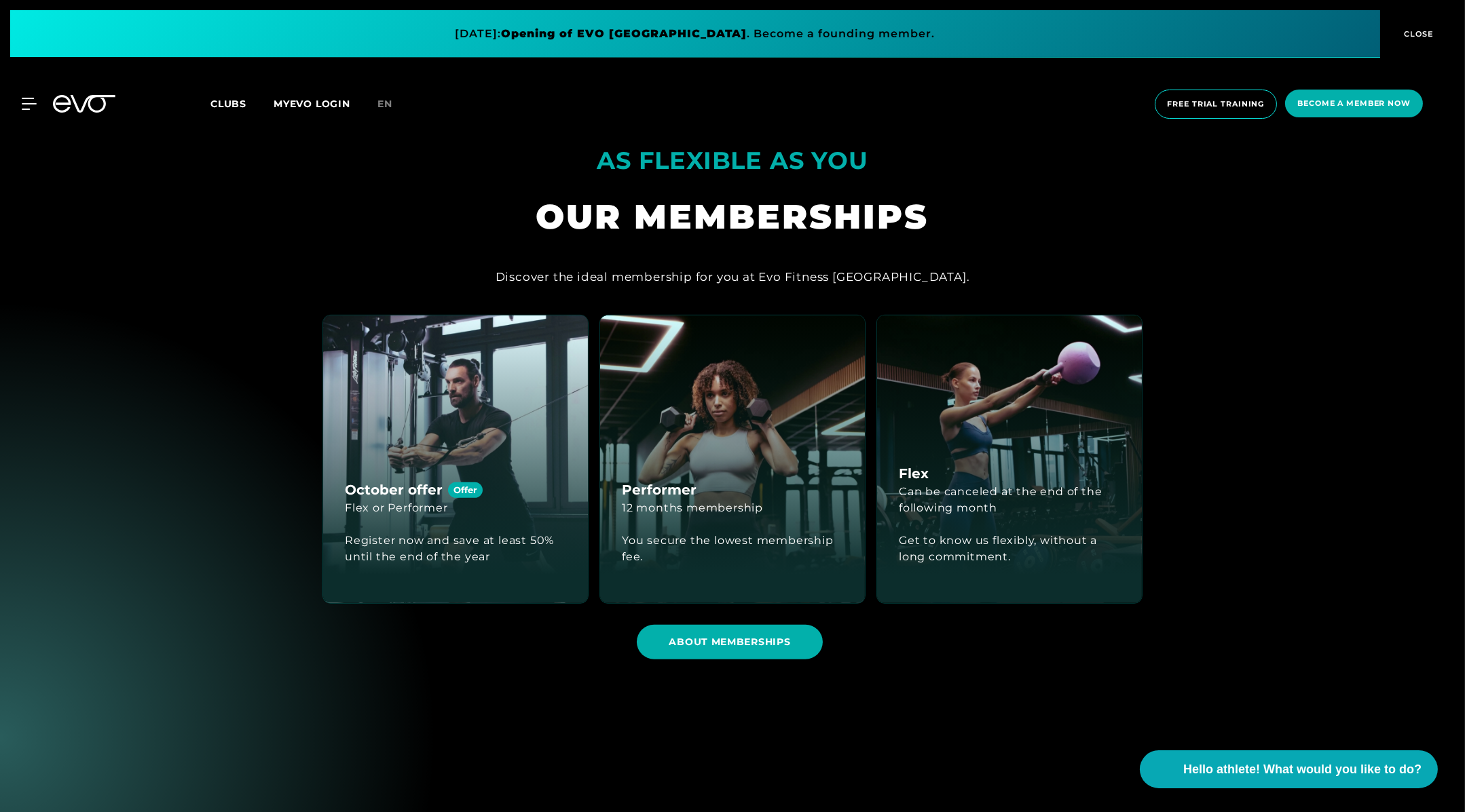
scroll to position [1987, 0]
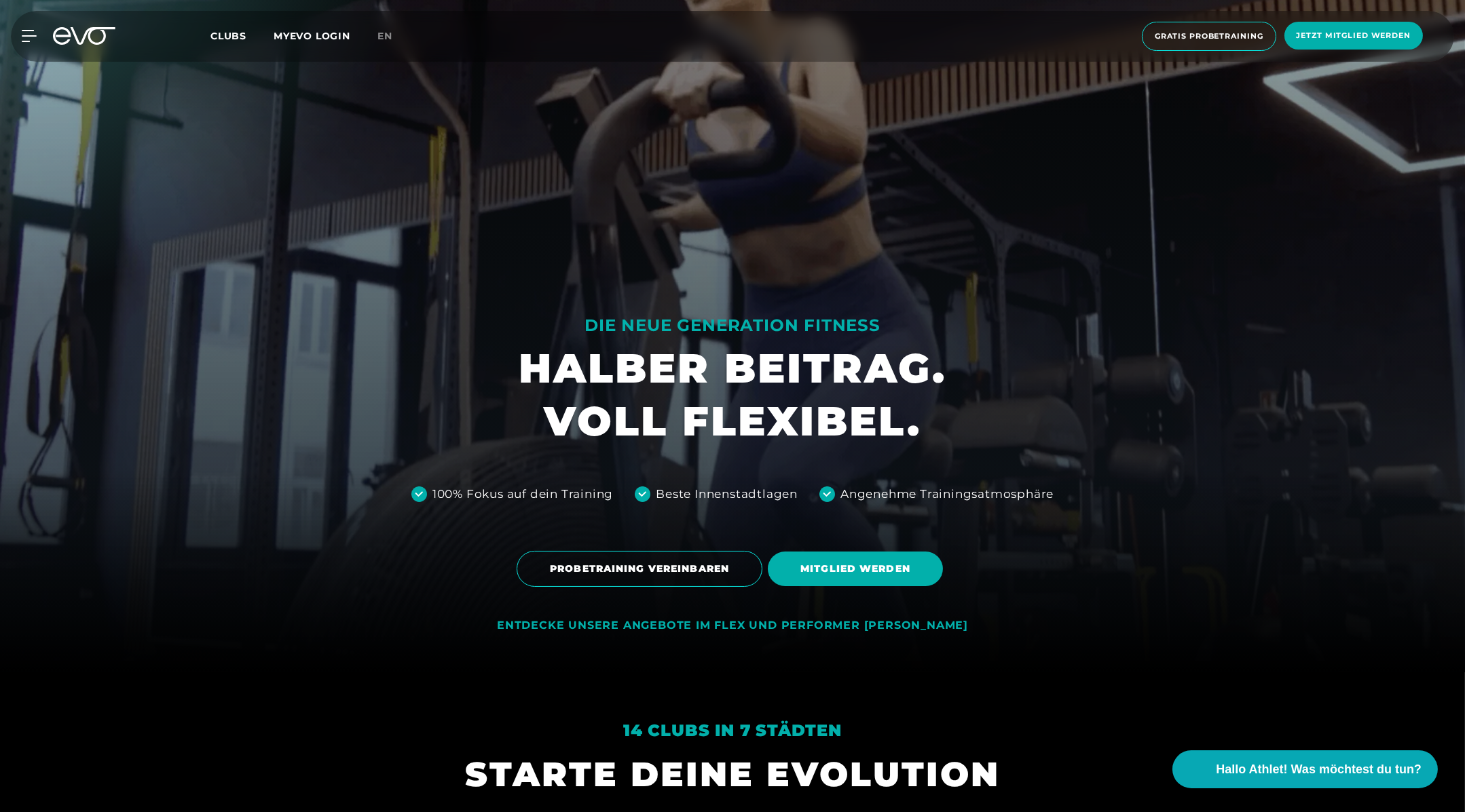
scroll to position [141, 0]
click at [38, 41] on div "MyEVO Login Über EVO Mitgliedschaften Probetraining TAGESPASS EVO Studios Düsse…" at bounding box center [20, 36] width 47 height 12
click at [8, 20] on div "MyEVO Login Über EVO Mitgliedschaften Probetraining TAGESPASS EVO Studios Düsse…" at bounding box center [732, 36] width 1465 height 72
click at [25, 33] on icon at bounding box center [32, 36] width 20 height 12
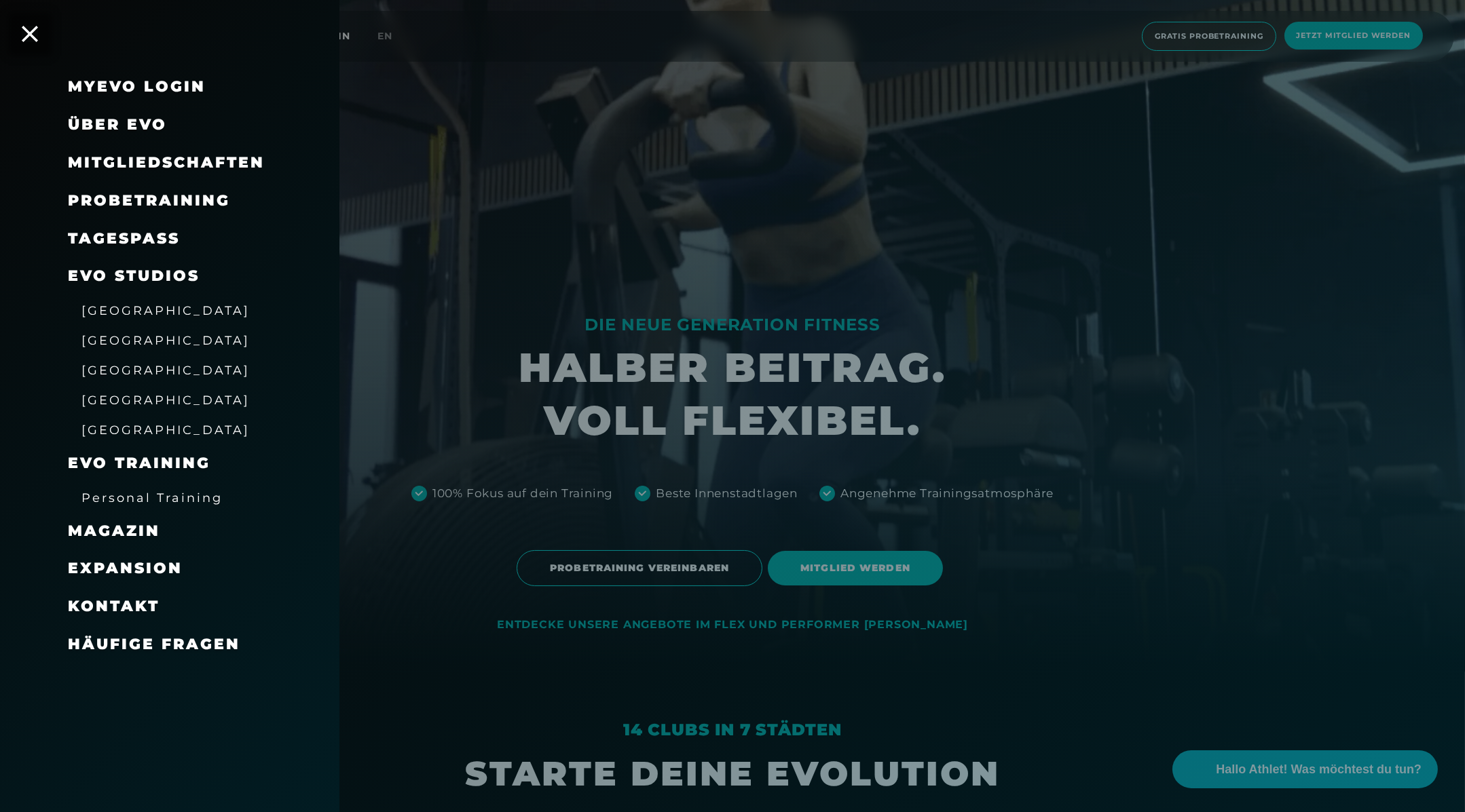
click at [202, 168] on span "Mitgliedschaften" at bounding box center [166, 163] width 197 height 18
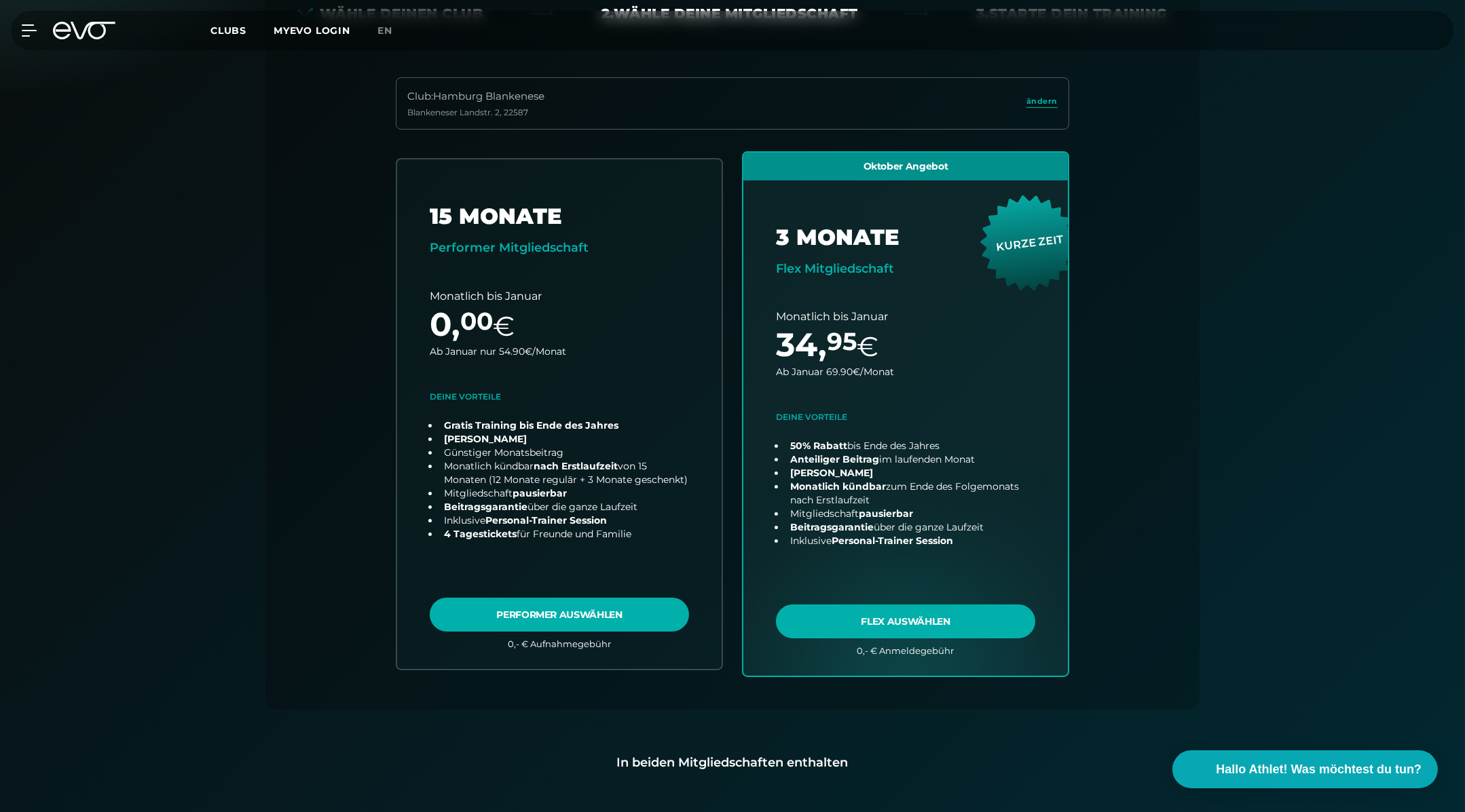
scroll to position [338, 0]
click at [1199, 260] on div "Wähle deinen Club 2. Wähle deine Mitgliedschaft 3. Starte dein Training Club : …" at bounding box center [732, 337] width 934 height 749
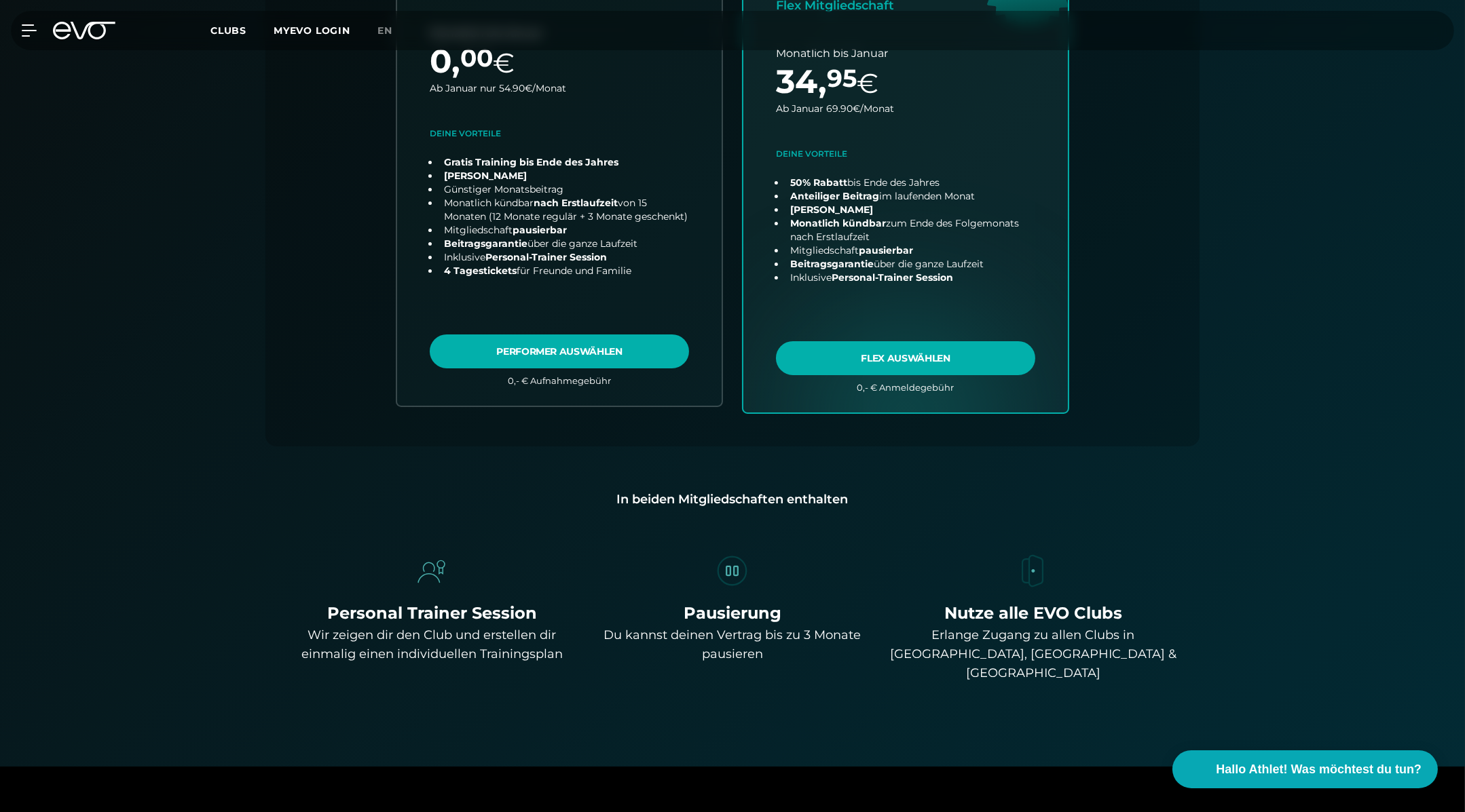
scroll to position [661, 0]
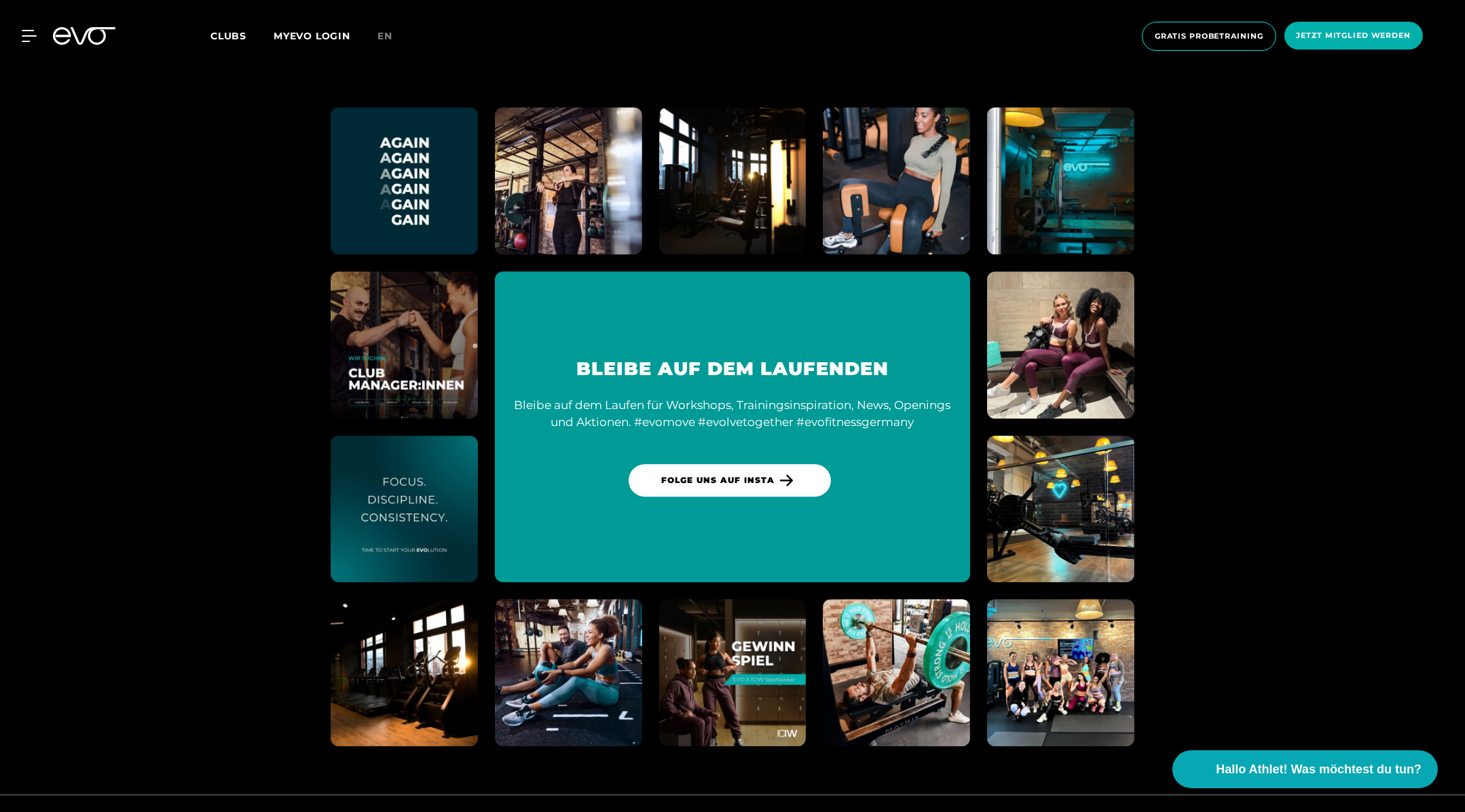
scroll to position [8149, 0]
